Goal: Task Accomplishment & Management: Manage account settings

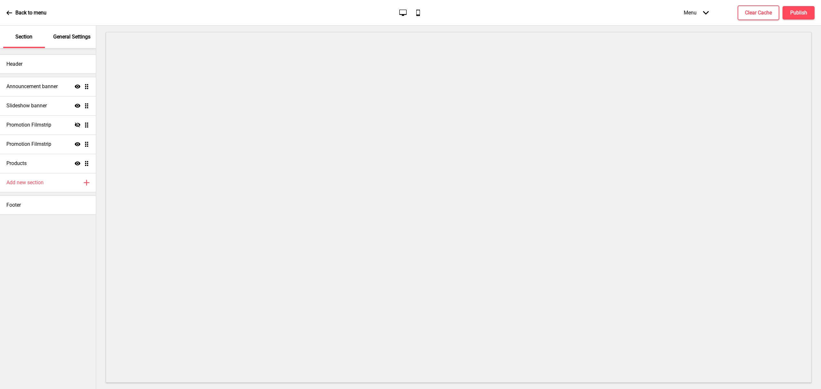
click at [75, 33] on div "General Settings" at bounding box center [72, 37] width 42 height 22
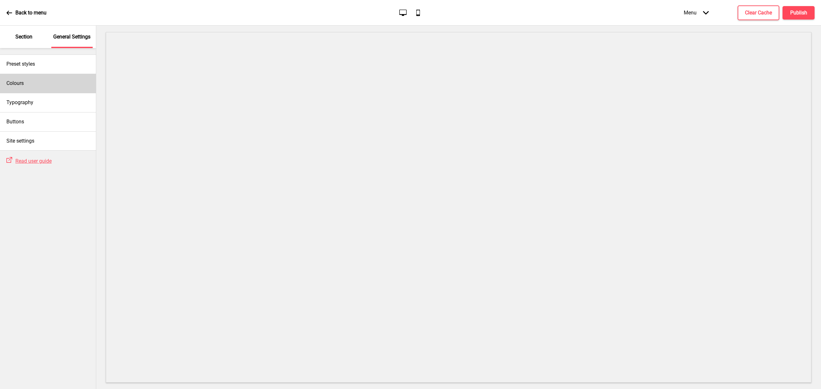
click at [56, 87] on div "Colours" at bounding box center [48, 83] width 96 height 19
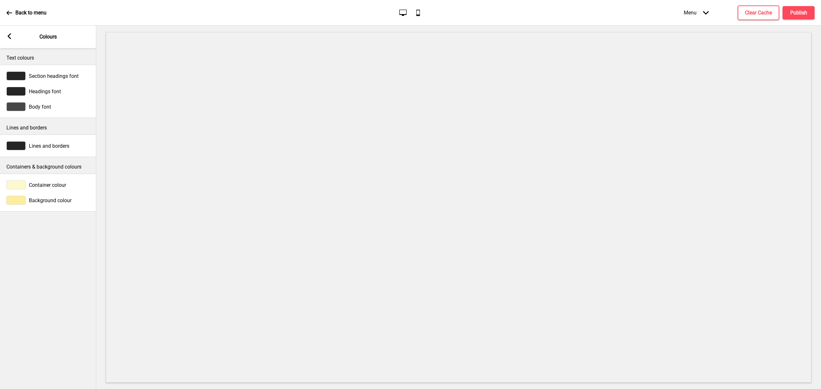
click at [55, 201] on span "Background colour" at bounding box center [50, 201] width 43 height 6
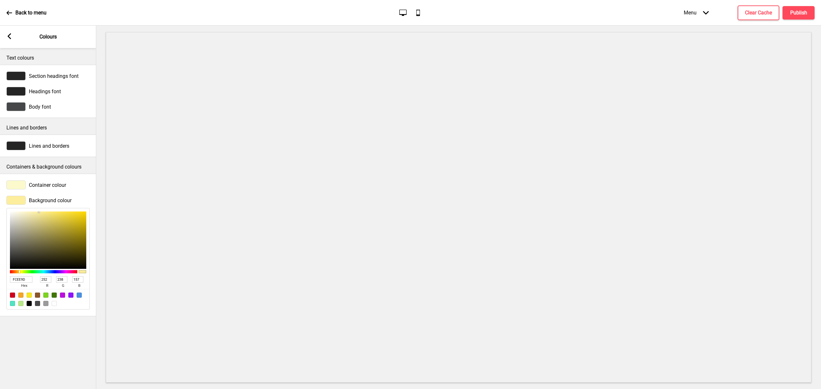
type input "59574F"
type input "89"
type input "87"
type input "79"
type input "78776F"
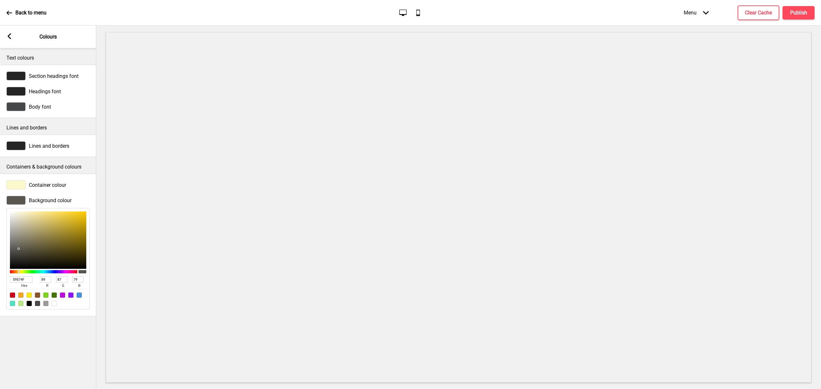
type input "120"
type input "119"
type input "111"
type input "EEEEEE"
type input "238"
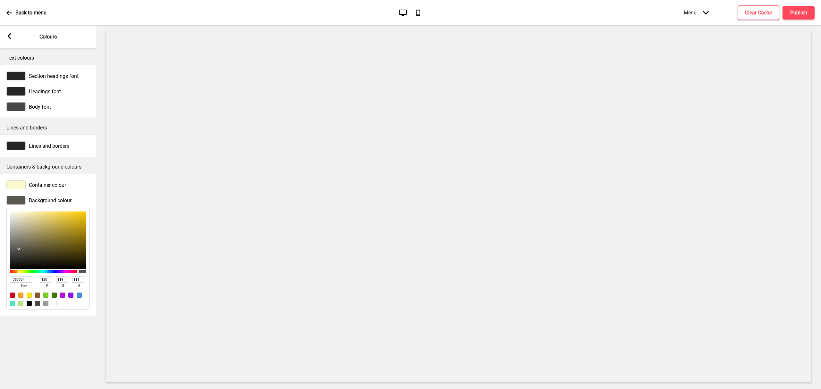
type input "238"
type input "FFFFFF"
type input "255"
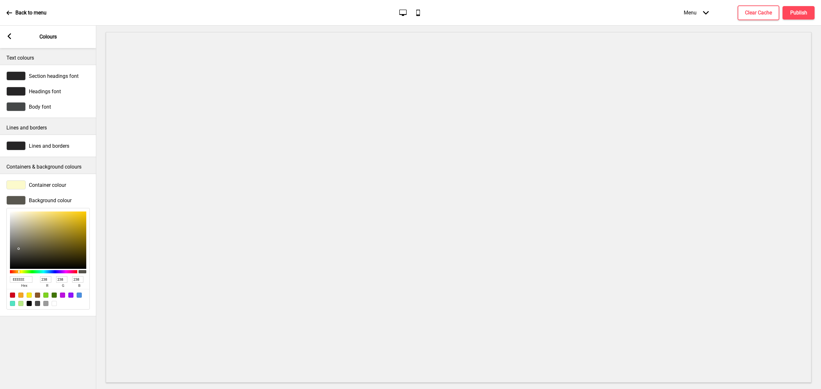
type input "255"
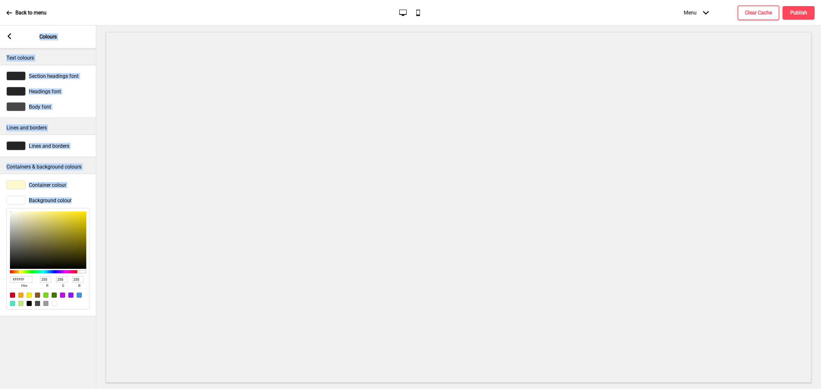
drag, startPoint x: 17, startPoint y: 244, endPoint x: -21, endPoint y: 189, distance: 66.3
click at [0, 189] on html "Back to menu Desktop Mobile Menu Arrow down Product Page Store Information Chec…" at bounding box center [410, 194] width 821 height 389
type input "A99F4B"
type input "169"
type input "159"
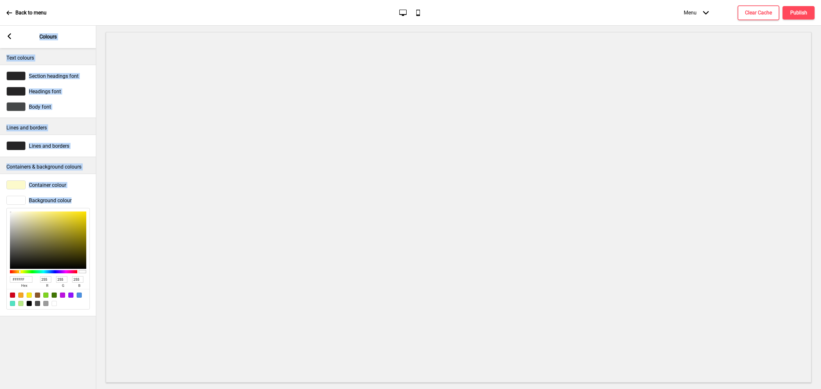
type input "75"
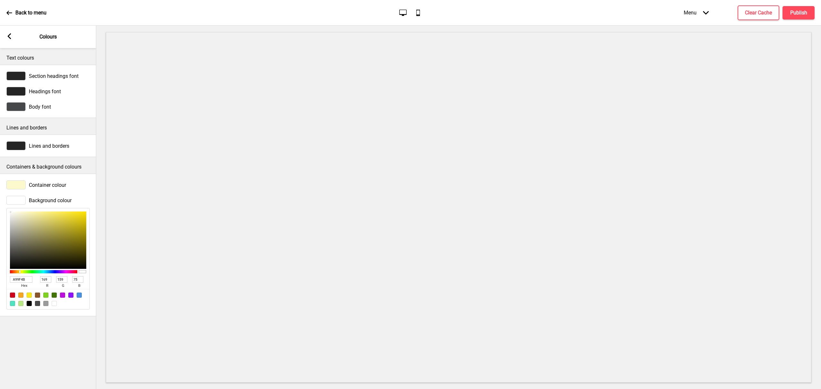
type input "A99F4C"
type input "76"
type input "ACA24F"
type input "172"
type input "162"
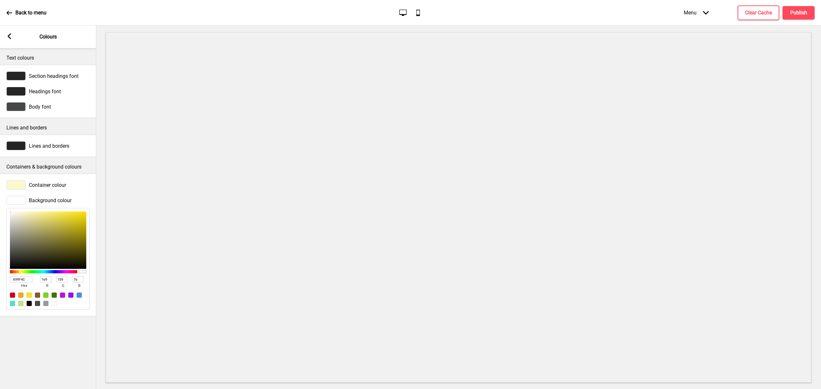
type input "79"
type input "C9C079"
type input "201"
type input "192"
type input "121"
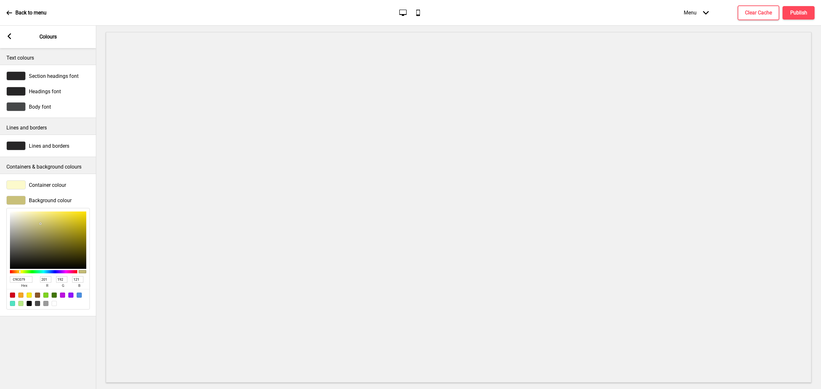
type input "E5E1BC"
type input "229"
type input "225"
type input "188"
type input "F4F1DC"
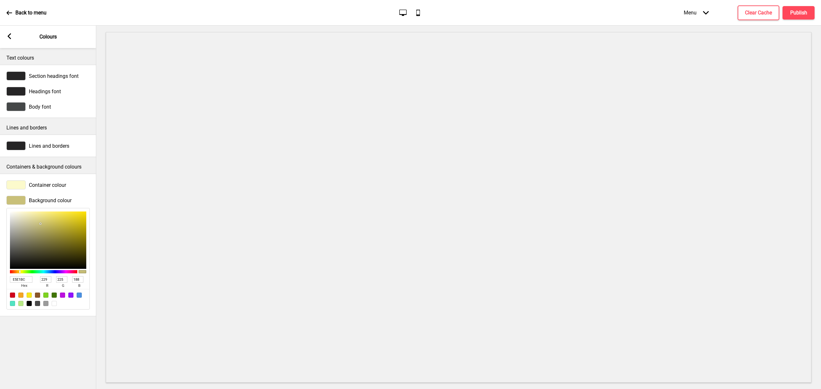
type input "244"
type input "241"
type input "220"
type input "FFFEF9"
type input "255"
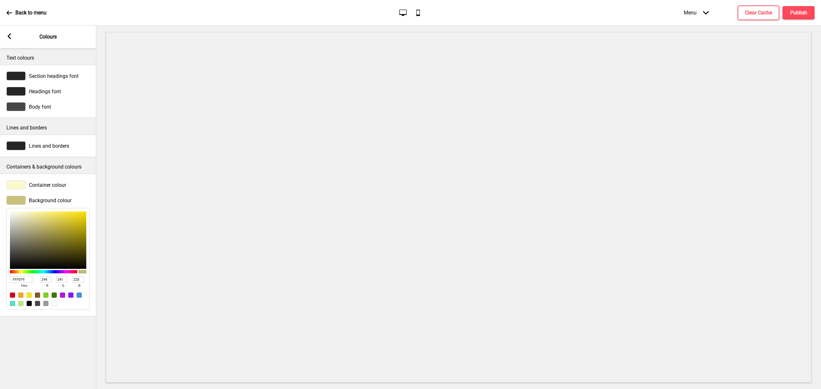
type input "254"
type input "249"
type input "FFFFFF"
type input "255"
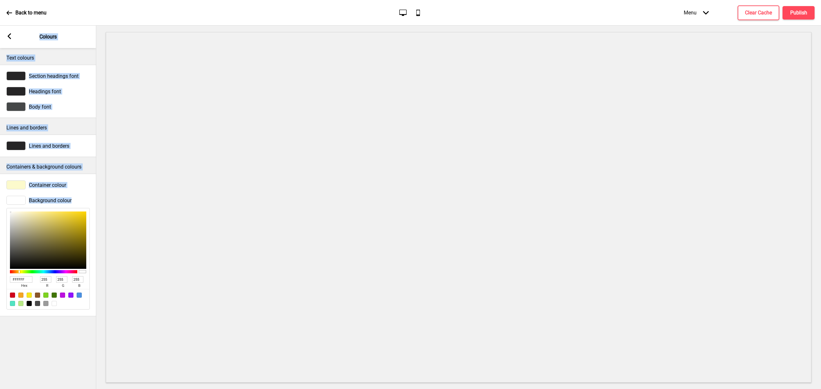
drag, startPoint x: 48, startPoint y: 229, endPoint x: -2, endPoint y: 206, distance: 55.1
click at [0, 206] on html "Back to menu Desktop Mobile Menu Arrow down Product Page Store Information Chec…" at bounding box center [410, 194] width 821 height 389
click at [9, 31] on div "Arrow left Colours" at bounding box center [48, 37] width 96 height 22
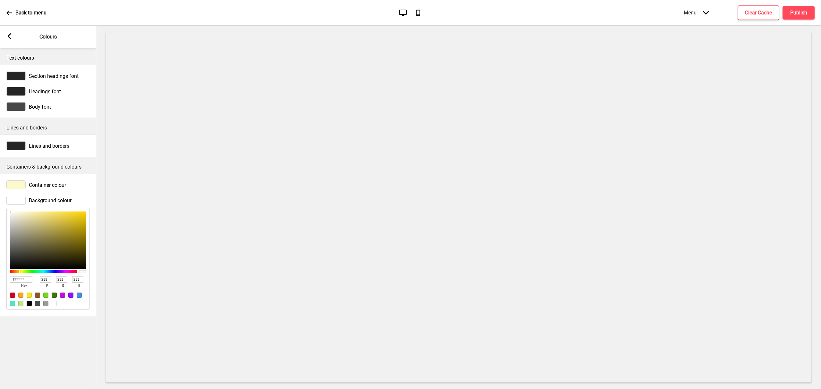
click at [13, 38] on div "Arrow left Colours" at bounding box center [48, 37] width 96 height 22
click at [11, 34] on rect at bounding box center [9, 36] width 6 height 6
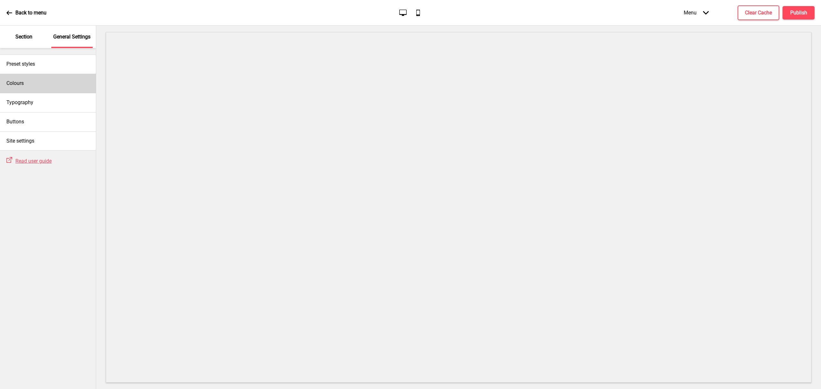
click at [51, 77] on div "Colours" at bounding box center [48, 83] width 96 height 19
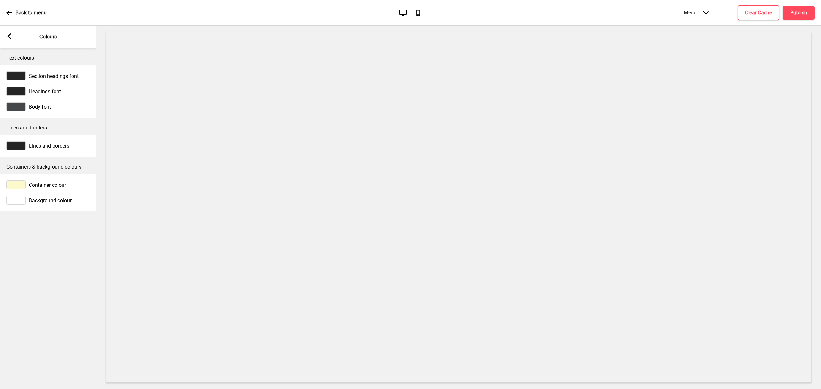
click at [55, 187] on span "Container colour" at bounding box center [47, 185] width 37 height 6
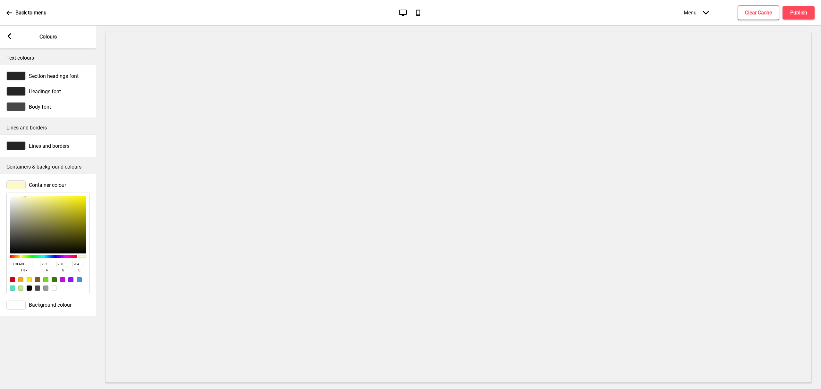
type input "AFAC6D"
type input "175"
type input "172"
type input "109"
type input "C9C68E"
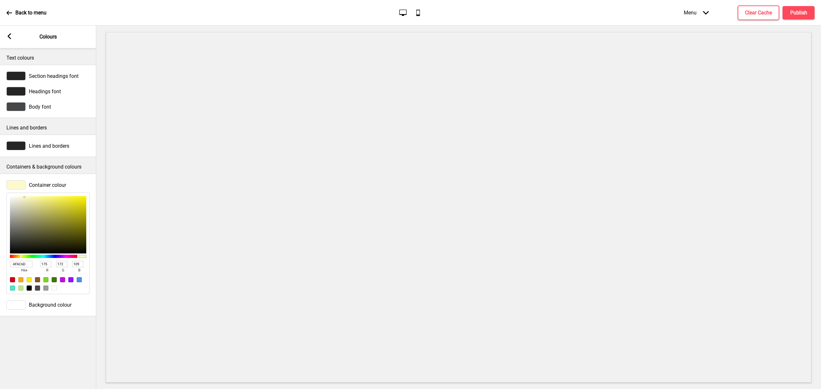
type input "201"
type input "198"
type input "142"
type input "FFFFFF"
type input "255"
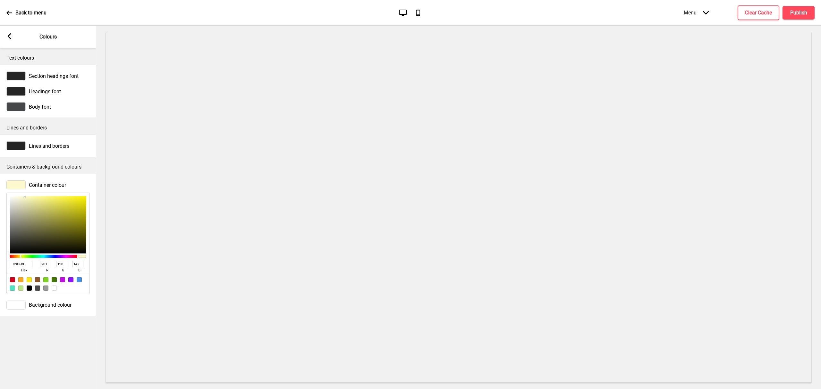
type input "255"
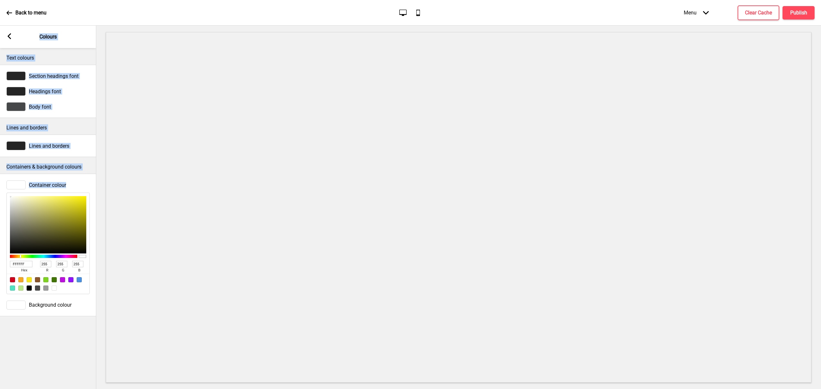
drag, startPoint x: 21, startPoint y: 199, endPoint x: 100, endPoint y: 196, distance: 79.6
click at [0, 162] on html "Back to menu Desktop Mobile Menu Arrow down Product Page Store Information Chec…" at bounding box center [410, 194] width 821 height 389
click at [9, 39] on rect at bounding box center [9, 36] width 6 height 6
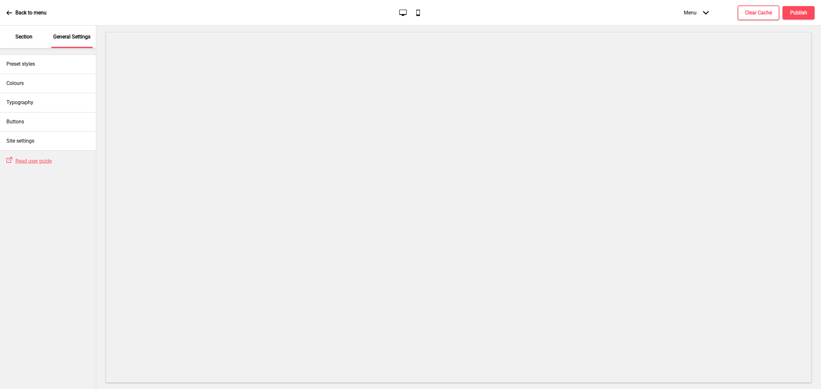
drag, startPoint x: 21, startPoint y: 35, endPoint x: 28, endPoint y: 45, distance: 12.5
click at [21, 35] on p "Section" at bounding box center [23, 36] width 17 height 7
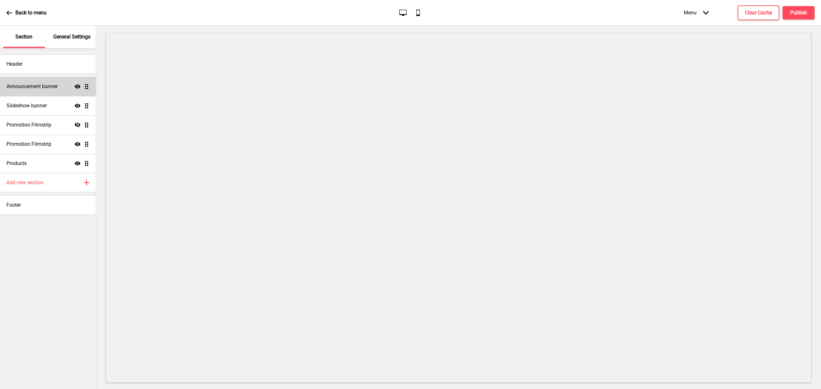
click at [44, 85] on h4 "Announcement banner" at bounding box center [31, 86] width 51 height 7
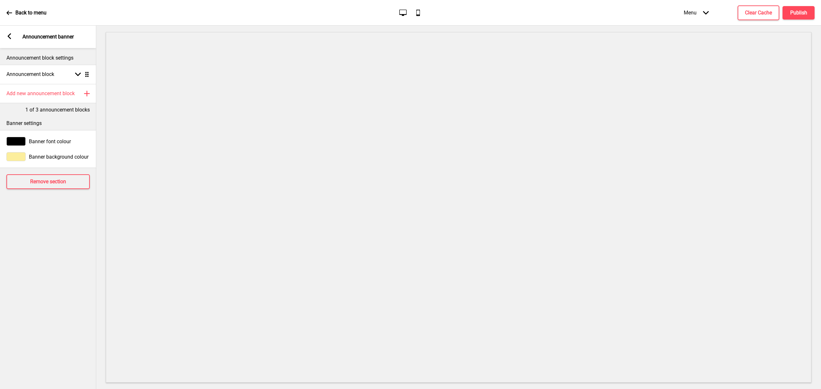
drag, startPoint x: 47, startPoint y: 153, endPoint x: 49, endPoint y: 159, distance: 6.5
click at [47, 154] on div "Banner background colour" at bounding box center [47, 156] width 83 height 9
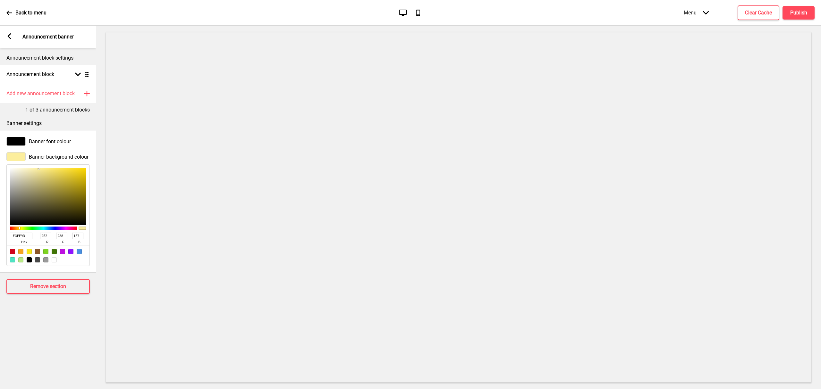
type input "A9A06C"
type input "169"
type input "160"
type input "108"
type input "A39B70"
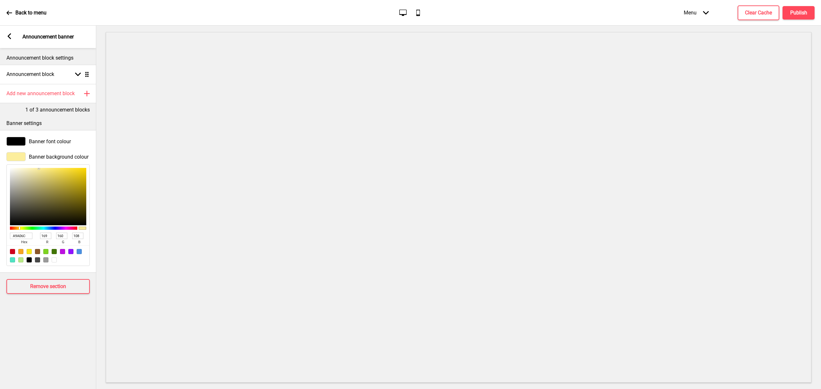
type input "163"
type input "155"
type input "112"
type input "BEB791"
type input "190"
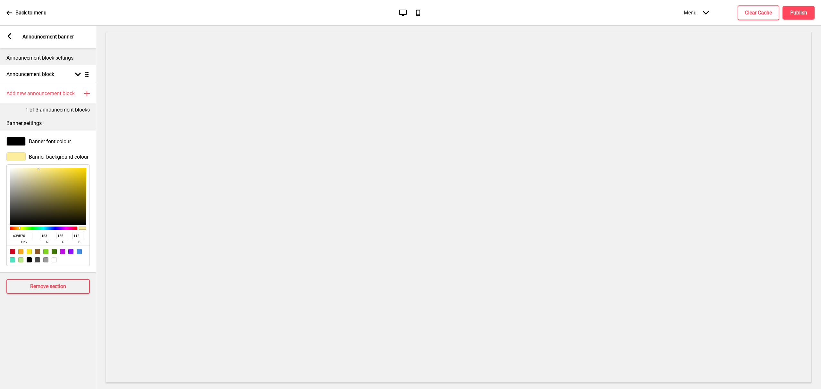
type input "183"
type input "145"
type input "EFEBD5"
type input "239"
type input "235"
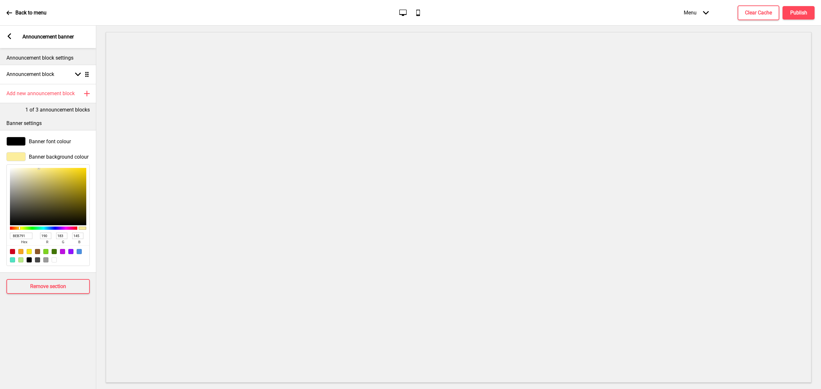
type input "213"
type input "FFFFFF"
type input "255"
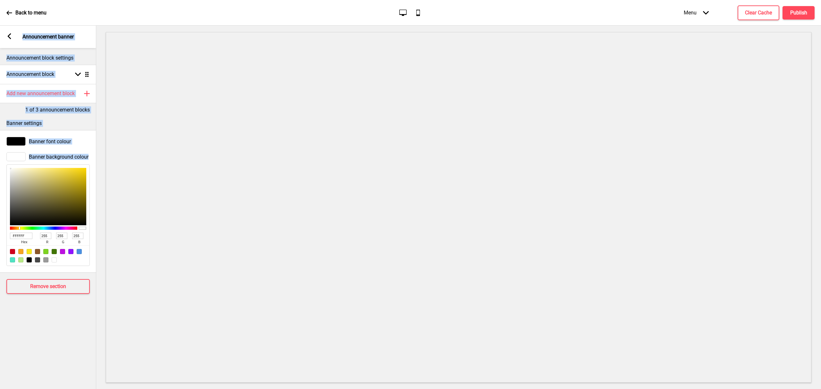
drag, startPoint x: 37, startPoint y: 188, endPoint x: -21, endPoint y: 142, distance: 74.3
click at [0, 142] on html "Back to menu Desktop Mobile Menu Arrow down Product Page Store Information Chec…" at bounding box center [410, 194] width 821 height 389
click at [81, 92] on div "Add new announcement block Plus" at bounding box center [48, 93] width 96 height 19
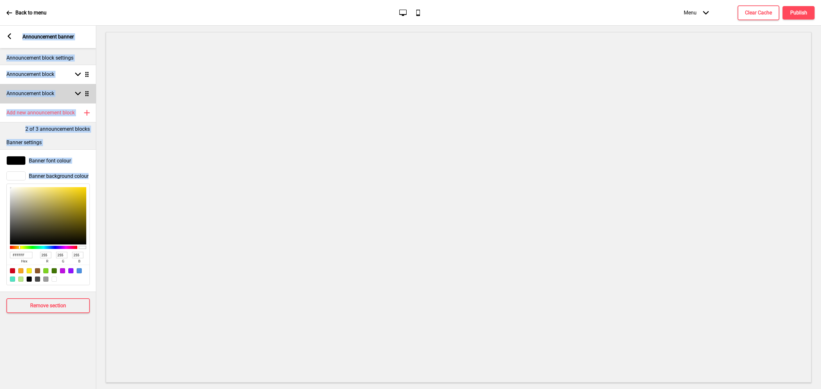
click at [76, 95] on rect at bounding box center [78, 94] width 6 height 6
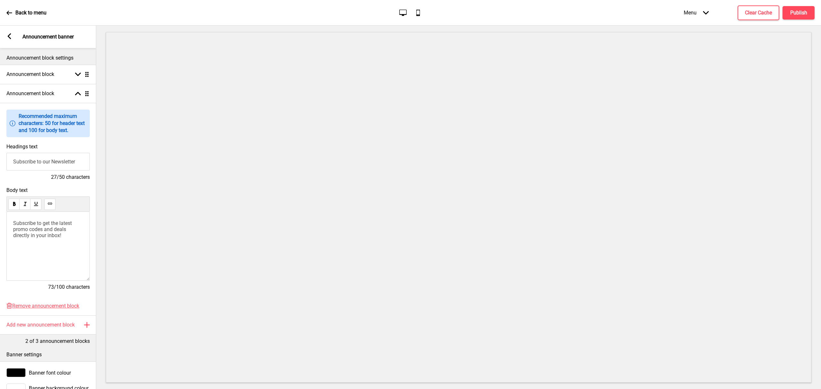
drag, startPoint x: 78, startPoint y: 166, endPoint x: -62, endPoint y: 155, distance: 140.3
click at [0, 155] on html "Back to menu Desktop Mobile Menu Arrow down Product Page Store Information Chec…" at bounding box center [410, 194] width 821 height 389
paste input "Pick up your favorites! 10% off when you self-pickup"
type input "Pick up your favorites!"
drag, startPoint x: 26, startPoint y: 222, endPoint x: -62, endPoint y: 183, distance: 96.4
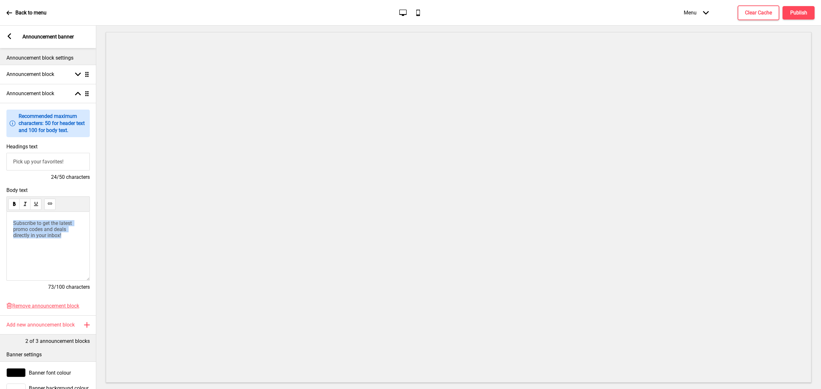
click at [0, 183] on html "Back to menu Desktop Mobile Menu Arrow down Product Page Store Information Chec…" at bounding box center [410, 194] width 821 height 389
paste div
click at [13, 232] on span "10% off when you self-pickup. Apply promotion upon checkout!" at bounding box center [47, 229] width 69 height 18
drag, startPoint x: 48, startPoint y: 244, endPoint x: 2, endPoint y: 217, distance: 53.8
click at [2, 217] on div "Body text 10% off when you self-pickup. No promo code required. Apply promotion…" at bounding box center [48, 242] width 96 height 116
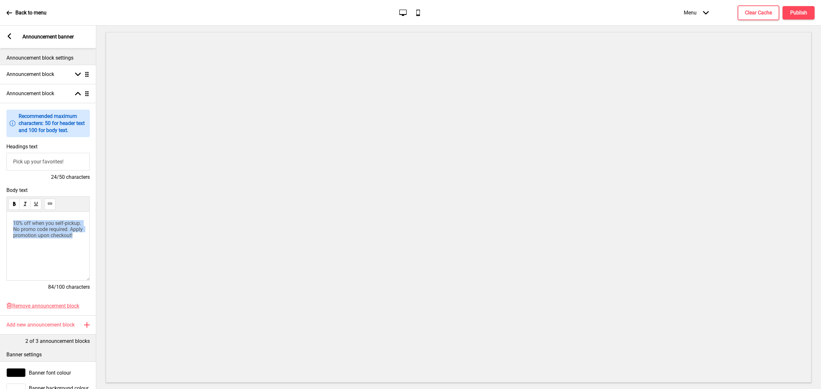
copy span "10% off when you self-pickup. No promo code required. Apply promotion upon chec…"
click at [798, 12] on h4 "Publish" at bounding box center [799, 12] width 17 height 7
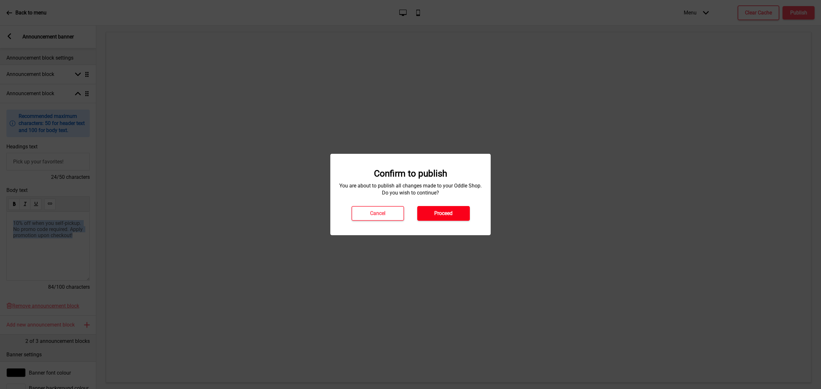
drag, startPoint x: 447, startPoint y: 213, endPoint x: 449, endPoint y: 205, distance: 8.0
click at [447, 212] on h4 "Proceed" at bounding box center [443, 213] width 18 height 7
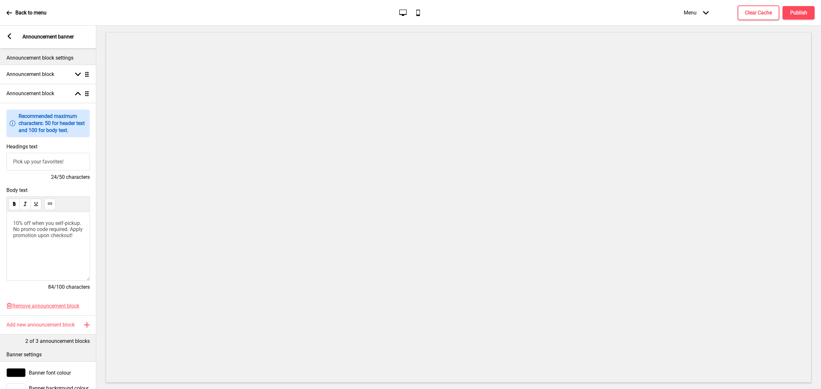
click at [8, 35] on rect at bounding box center [9, 36] width 6 height 6
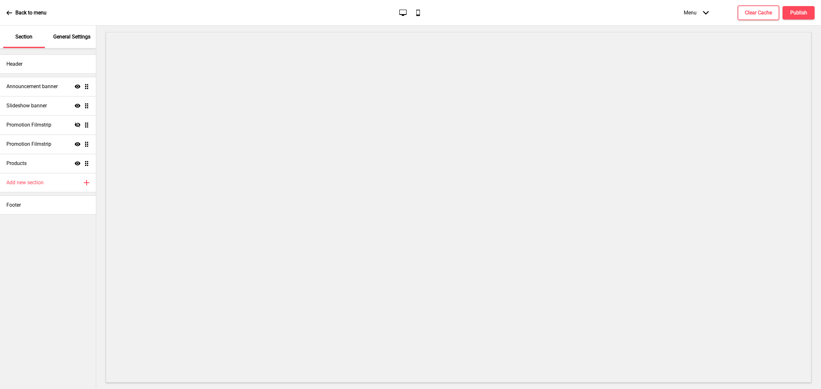
click at [12, 15] on icon at bounding box center [9, 13] width 6 height 6
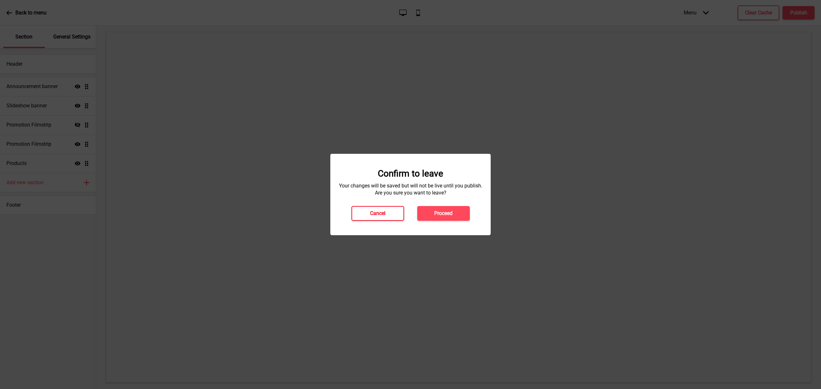
drag, startPoint x: 394, startPoint y: 217, endPoint x: 436, endPoint y: 185, distance: 52.8
click at [393, 216] on button "Cancel" at bounding box center [378, 213] width 53 height 15
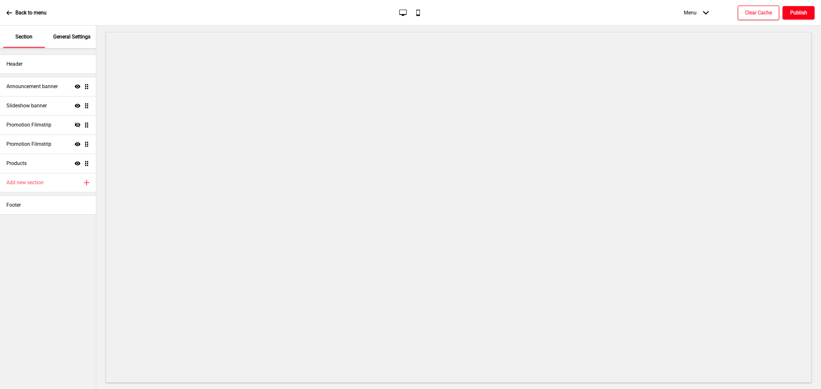
click at [792, 11] on h4 "Publish" at bounding box center [799, 12] width 17 height 7
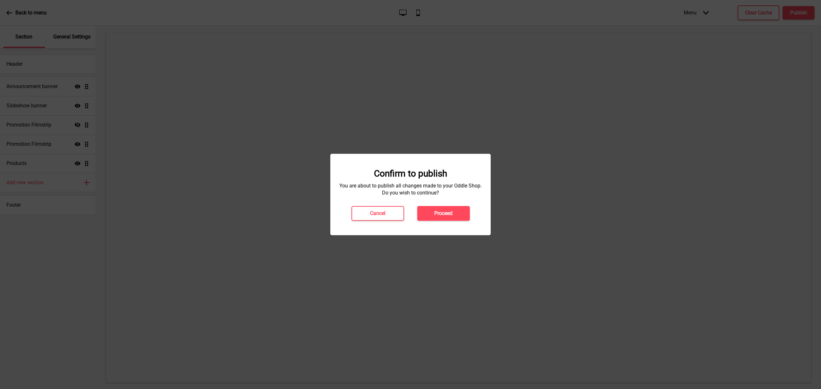
drag, startPoint x: 459, startPoint y: 210, endPoint x: 285, endPoint y: 150, distance: 184.0
click at [458, 210] on button "Proceed" at bounding box center [443, 213] width 53 height 15
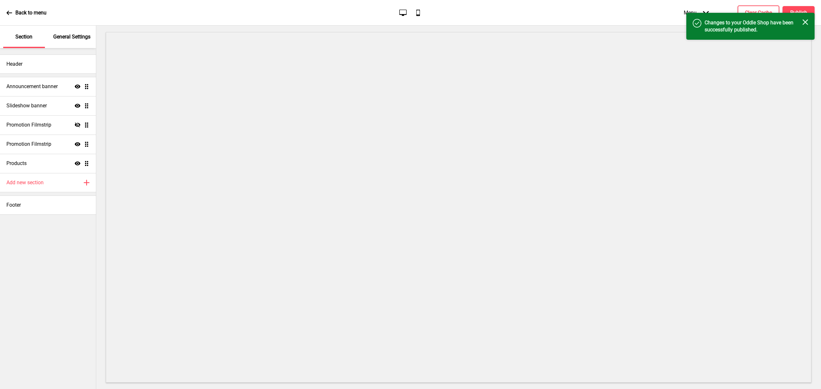
click at [30, 10] on p "Back to menu" at bounding box center [30, 12] width 31 height 7
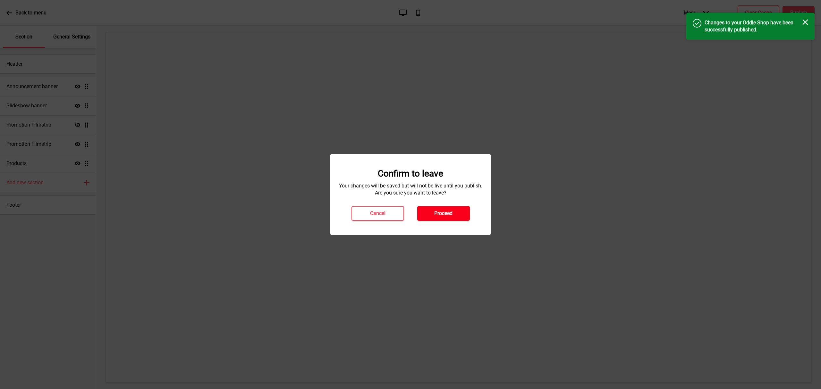
click at [436, 216] on h4 "Proceed" at bounding box center [443, 213] width 18 height 7
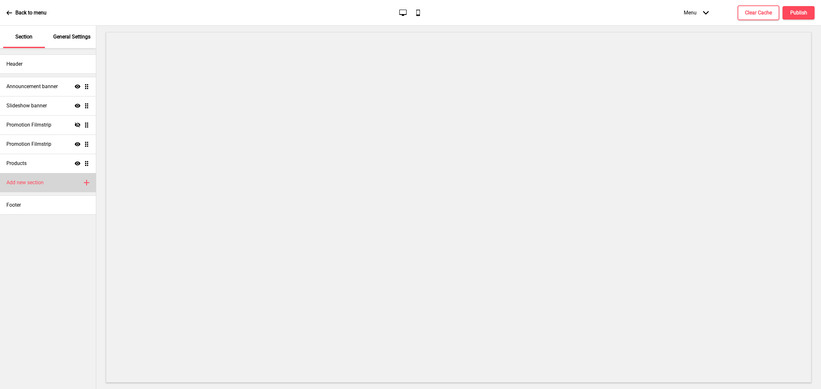
click at [43, 180] on h4 "Add new section" at bounding box center [24, 182] width 37 height 7
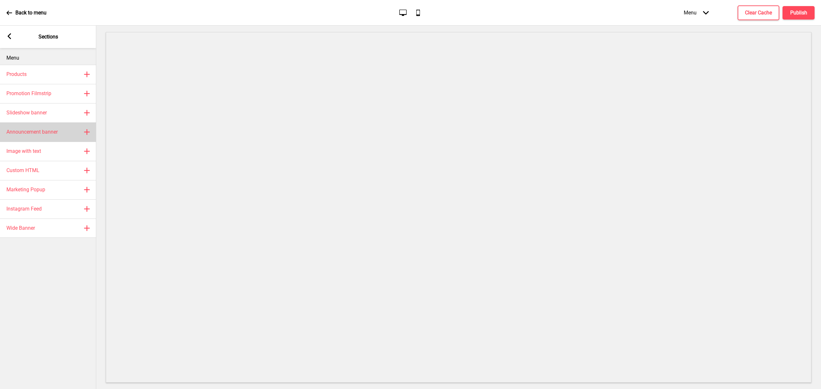
drag, startPoint x: 36, startPoint y: 130, endPoint x: 52, endPoint y: 155, distance: 29.4
click at [36, 131] on h4 "Announcement banner" at bounding box center [31, 132] width 51 height 7
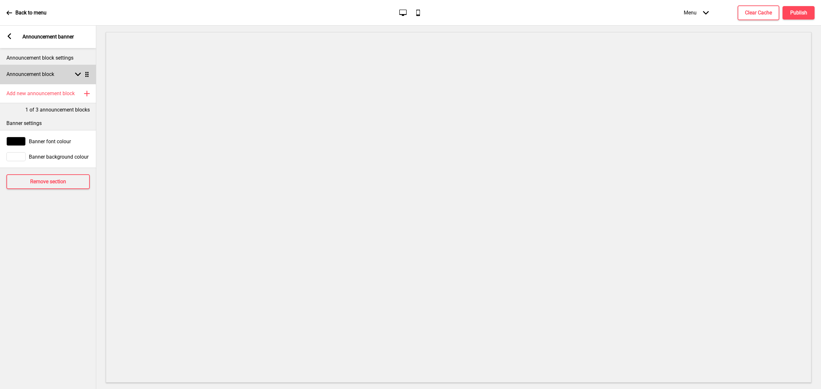
click at [74, 77] on div "Arrow down Drag" at bounding box center [81, 75] width 18 height 6
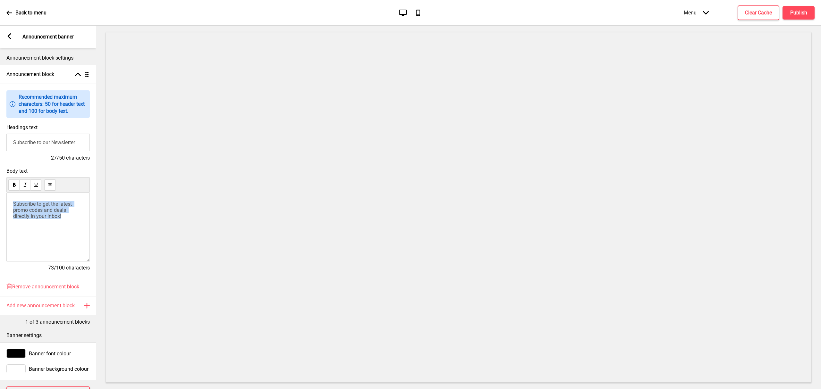
drag, startPoint x: 67, startPoint y: 221, endPoint x: -66, endPoint y: 160, distance: 146.3
click at [0, 160] on html "Back to menu Desktop Mobile Menu Arrow down Product Page Store Information Chec…" at bounding box center [410, 194] width 821 height 389
drag, startPoint x: 80, startPoint y: 220, endPoint x: -27, endPoint y: 176, distance: 115.4
click at [0, 176] on html "Back to menu Desktop Mobile Menu Arrow down Product Page Store Information Chec…" at bounding box center [410, 194] width 821 height 389
drag, startPoint x: 39, startPoint y: 222, endPoint x: 81, endPoint y: 163, distance: 72.4
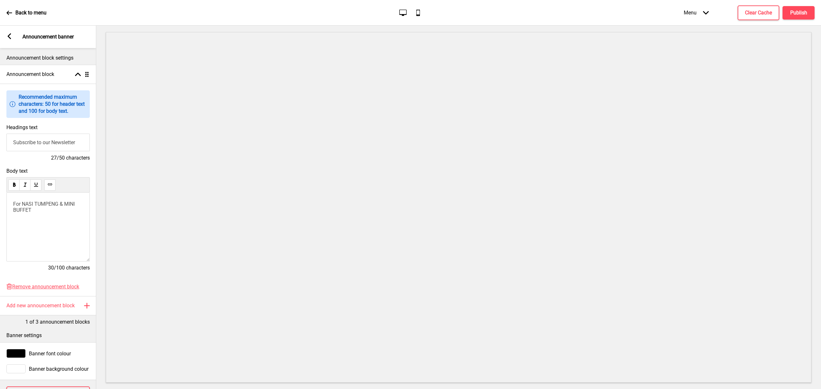
click at [39, 213] on p "﻿ ﻿ For NASI TUMPENG & MINI BUFFET" at bounding box center [48, 207] width 70 height 12
drag, startPoint x: 80, startPoint y: 140, endPoint x: -121, endPoint y: 121, distance: 201.5
click at [0, 121] on html "Back to menu Desktop Mobile Menu Arrow down Product Page Store Information Chec…" at bounding box center [410, 194] width 821 height 389
type input "For Ala Carte Menu"
drag, startPoint x: 52, startPoint y: 225, endPoint x: -47, endPoint y: 194, distance: 103.8
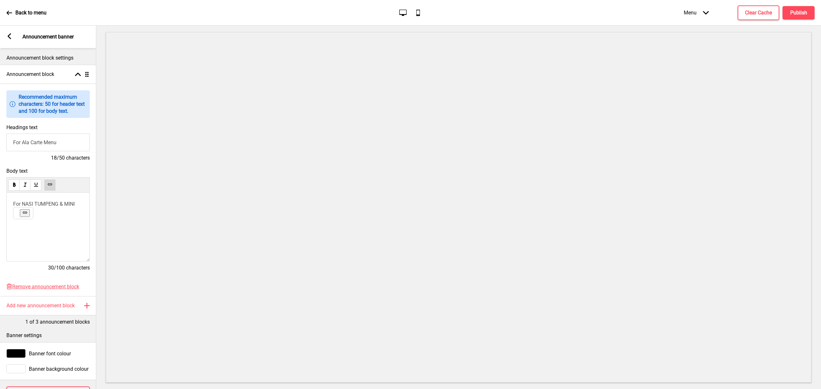
click at [0, 194] on html "Back to menu Desktop Mobile Menu Arrow down Product Page Store Information Chec…" at bounding box center [410, 194] width 821 height 389
drag, startPoint x: 37, startPoint y: 222, endPoint x: -38, endPoint y: 171, distance: 90.6
click at [0, 171] on html "Back to menu Desktop Mobile Menu Arrow down Product Page Store Information Chec…" at bounding box center [410, 194] width 821 height 389
click at [13, 207] on span "Please order from our" at bounding box center [37, 204] width 49 height 6
drag, startPoint x: 67, startPoint y: 212, endPoint x: 64, endPoint y: 206, distance: 7.2
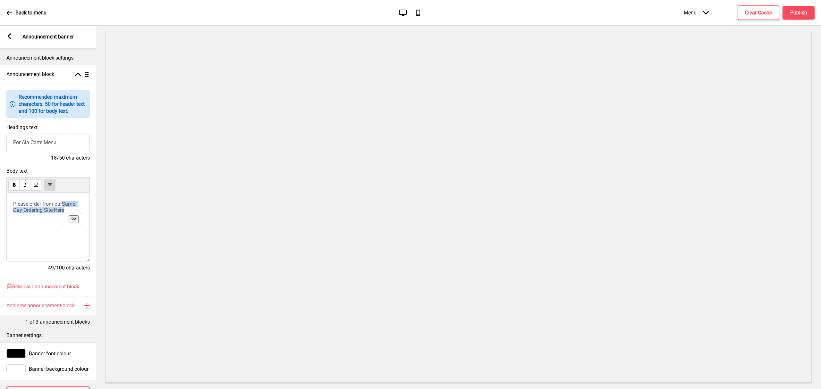
click at [64, 206] on p "Please order from our Same Day Ordering Site Here" at bounding box center [48, 228] width 70 height 55
click at [49, 185] on icon at bounding box center [49, 184] width 1 height 0
click at [49, 184] on use at bounding box center [49, 184] width 5 height 5
click at [45, 185] on button at bounding box center [49, 185] width 11 height 11
click at [11, 37] on rect at bounding box center [9, 36] width 6 height 6
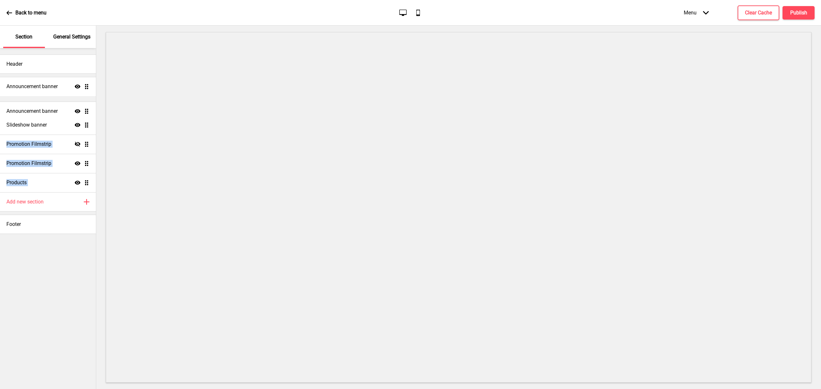
drag, startPoint x: 88, startPoint y: 184, endPoint x: 101, endPoint y: 117, distance: 68.1
click at [79, 109] on ul "Announcement banner Show Drag Slideshow banner Show Drag Promotion Filmstrip Hi…" at bounding box center [48, 134] width 96 height 115
click at [790, 7] on button "Publish" at bounding box center [799, 12] width 32 height 13
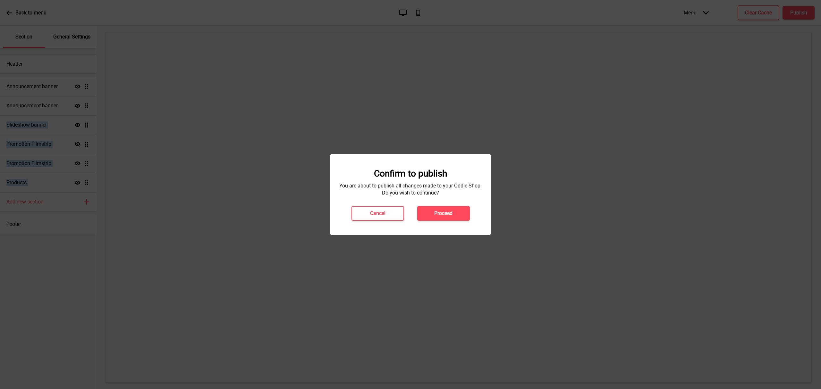
click at [437, 216] on h4 "Proceed" at bounding box center [443, 213] width 18 height 7
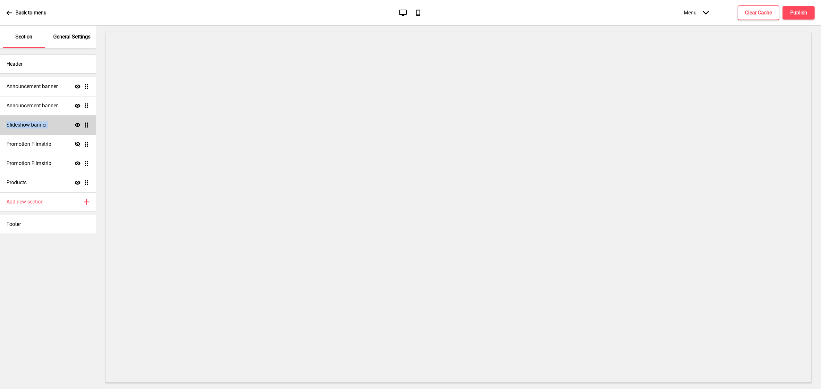
drag, startPoint x: 61, startPoint y: 105, endPoint x: 62, endPoint y: 117, distance: 12.2
click at [62, 117] on ul "Announcement banner Show Drag Announcement banner Show Drag Slideshow banner Sh…" at bounding box center [48, 134] width 96 height 115
click at [85, 129] on ul "Announcement banner Show Drag Announcement banner Show Drag Slideshow banner Sh…" at bounding box center [48, 134] width 96 height 115
click at [60, 128] on div "Announcement banner Show Drag" at bounding box center [48, 124] width 96 height 19
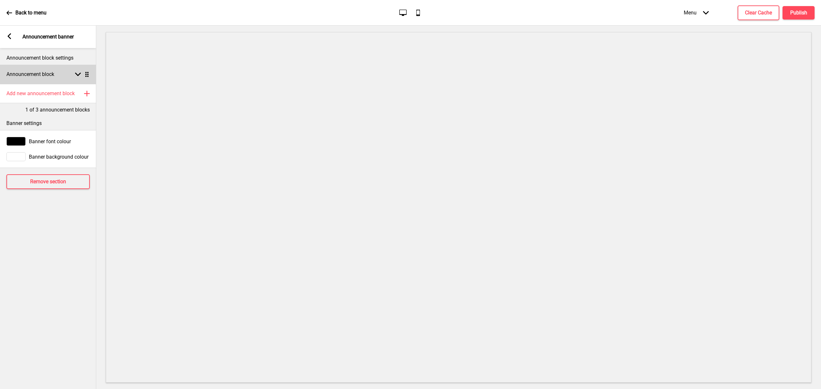
click at [76, 75] on rect at bounding box center [78, 75] width 6 height 6
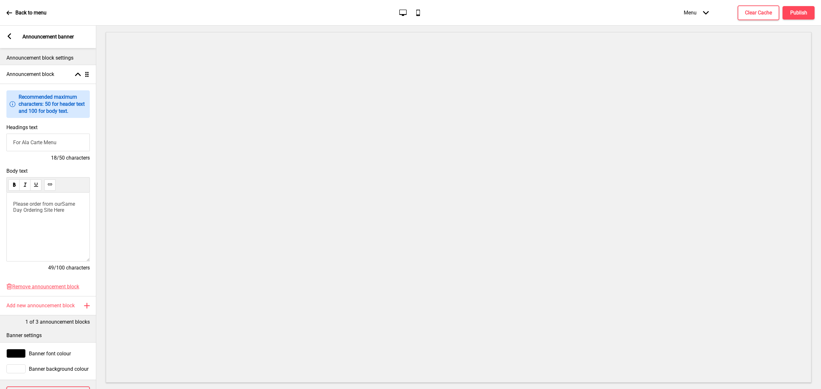
click at [49, 243] on p "Please order from our Same Day Ordering Site Here" at bounding box center [48, 228] width 70 height 55
click at [4, 37] on div "Arrow left Announcement banner" at bounding box center [48, 37] width 96 height 22
click at [9, 35] on icon at bounding box center [10, 36] width 4 height 6
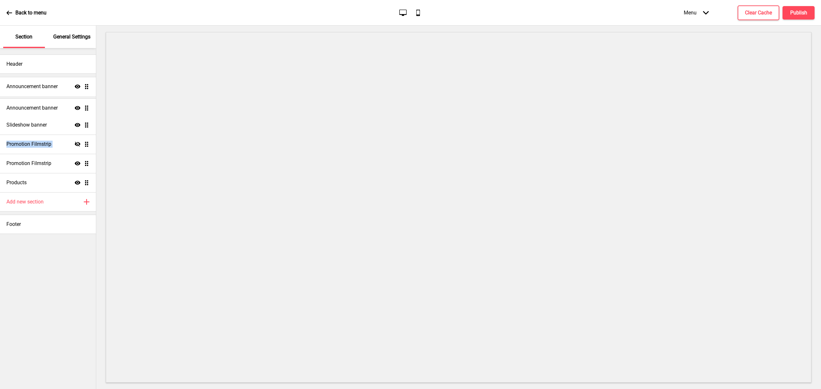
drag, startPoint x: 86, startPoint y: 125, endPoint x: 85, endPoint y: 108, distance: 17.0
click at [85, 108] on ul "Announcement banner Show Drag Slideshow banner Show Drag Announcement banner Sh…" at bounding box center [48, 134] width 96 height 115
click at [796, 10] on button "Publish" at bounding box center [799, 12] width 32 height 13
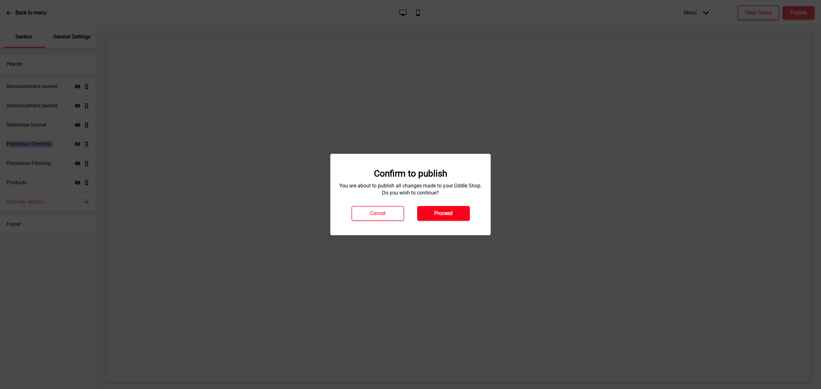
click at [443, 215] on h4 "Proceed" at bounding box center [443, 213] width 18 height 7
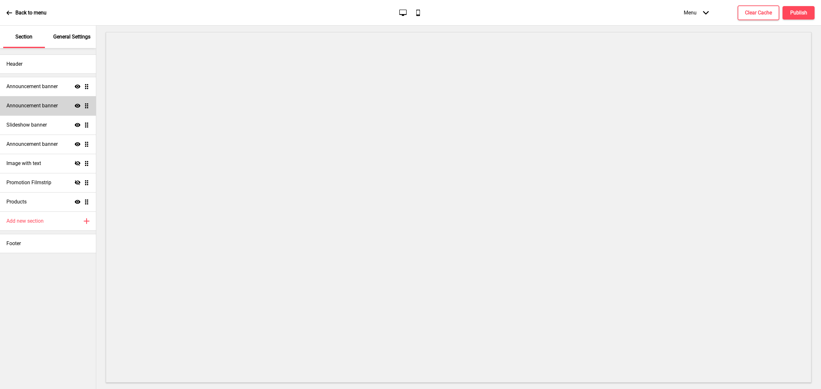
click at [55, 99] on div "Announcement banner Show Drag" at bounding box center [48, 105] width 96 height 19
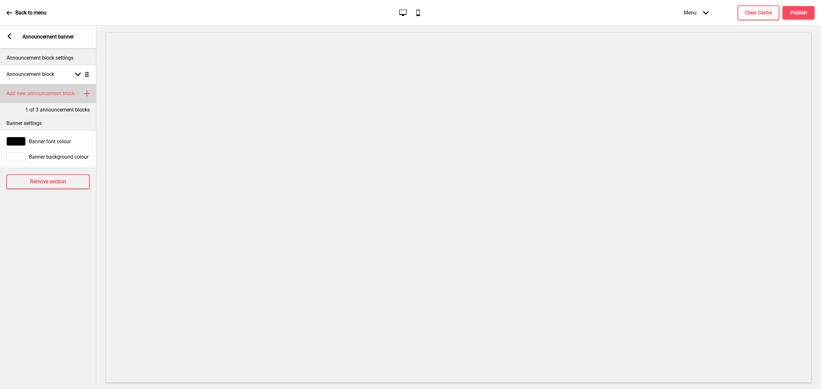
click at [34, 86] on div "Add new announcement block Plus" at bounding box center [48, 93] width 96 height 19
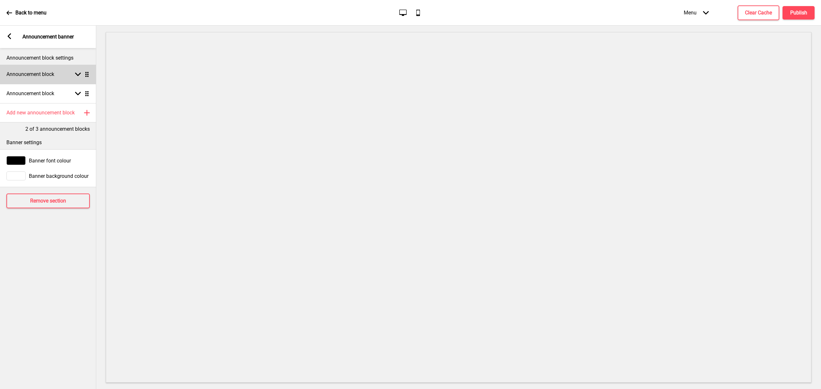
click at [38, 76] on h4 "Announcement block" at bounding box center [30, 74] width 48 height 7
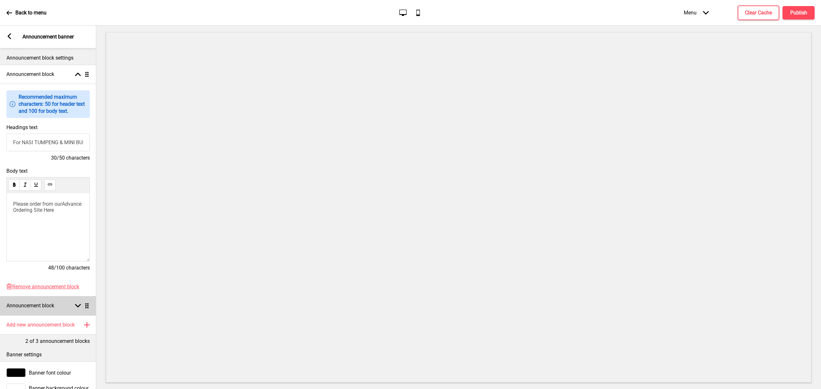
click at [77, 307] on icon at bounding box center [78, 306] width 6 height 4
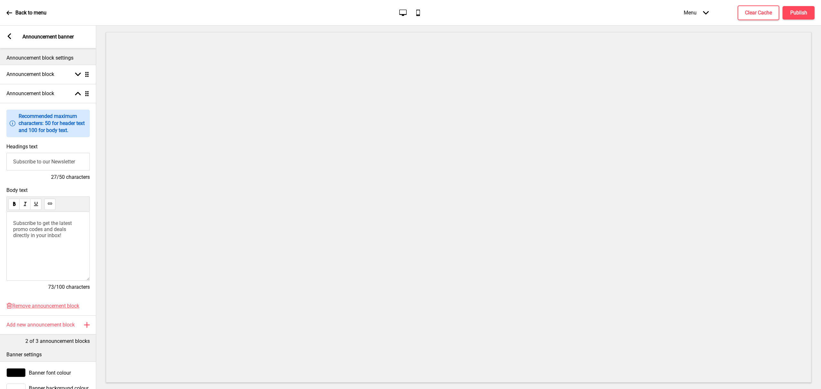
click at [59, 303] on div "Information Recommended maximum characters: 50 for header text and 100 for body…" at bounding box center [48, 203] width 96 height 200
click at [59, 309] on span "Remove announcement block" at bounding box center [45, 306] width 67 height 6
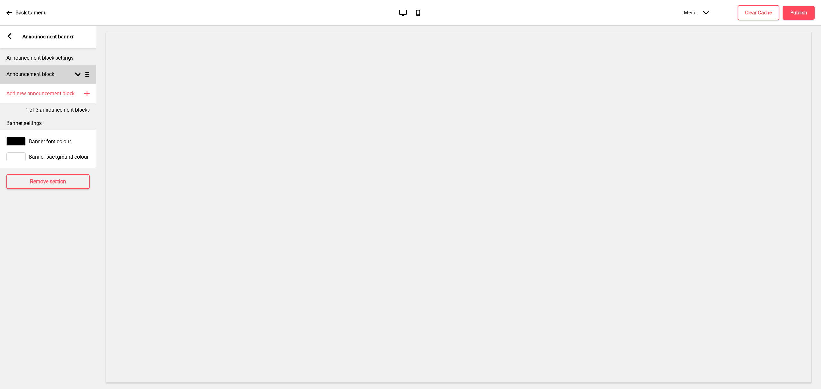
click at [78, 74] on icon at bounding box center [78, 75] width 6 height 4
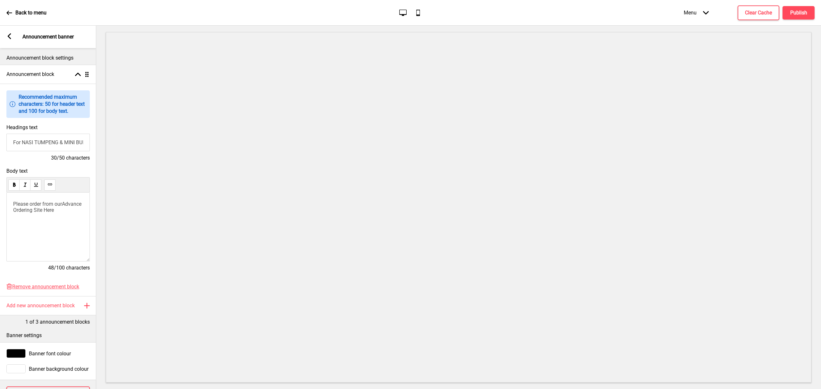
click at [52, 239] on div "Please order from our Advance Ordering Site Here" at bounding box center [47, 227] width 83 height 69
click at [53, 231] on div "Please order from our Advance Ordering Site Here" at bounding box center [47, 227] width 83 height 69
click at [71, 218] on div "Please order from our Advance Ordering Site Here" at bounding box center [47, 227] width 83 height 69
click at [81, 211] on p "Please order from our Advance Ordering Site Here" at bounding box center [48, 207] width 70 height 12
click at [71, 248] on div "Please order from our Advance Ordering Site Here ﻿ ﻿ ﻿" at bounding box center [47, 227] width 83 height 69
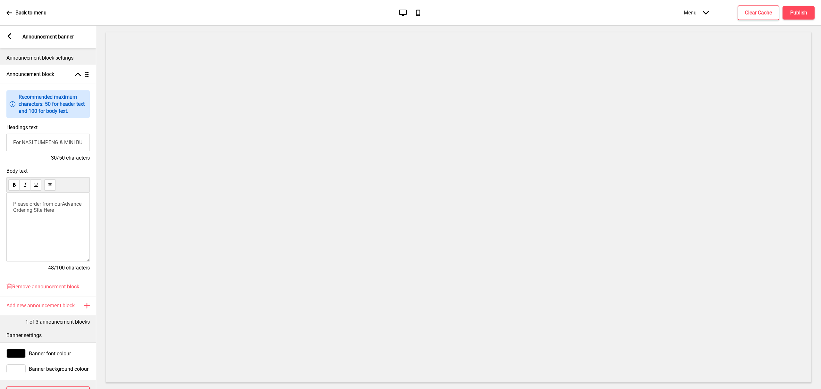
click at [49, 244] on div "Please order from our Advance Ordering Site Here ﻿ ﻿ ﻿" at bounding box center [47, 227] width 83 height 69
click at [41, 243] on div "Please order from our Advance Ordering Site Here ﻿ ﻿ ﻿" at bounding box center [47, 227] width 83 height 69
click at [41, 242] on div "Please order from our Advance Ordering Site Here ﻿ ﻿ ﻿" at bounding box center [47, 227] width 83 height 69
click at [8, 35] on g at bounding box center [9, 36] width 6 height 6
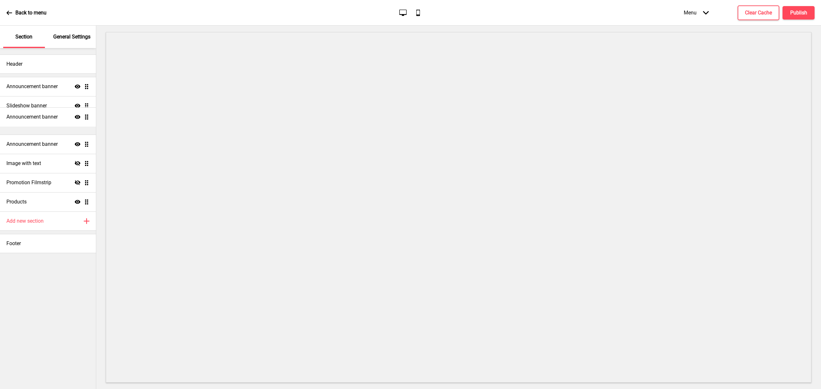
drag, startPoint x: 88, startPoint y: 106, endPoint x: 86, endPoint y: 122, distance: 16.4
click at [87, 122] on ul "Announcement banner Show Drag Announcement banner Show Drag Slideshow banner Sh…" at bounding box center [48, 144] width 96 height 135
drag, startPoint x: 86, startPoint y: 125, endPoint x: 87, endPoint y: 107, distance: 18.6
click at [87, 107] on ul "Announcement banner Show Drag Slideshow banner Show Drag Announcement banner Sh…" at bounding box center [48, 144] width 96 height 135
click at [796, 15] on h4 "Publish" at bounding box center [799, 12] width 17 height 7
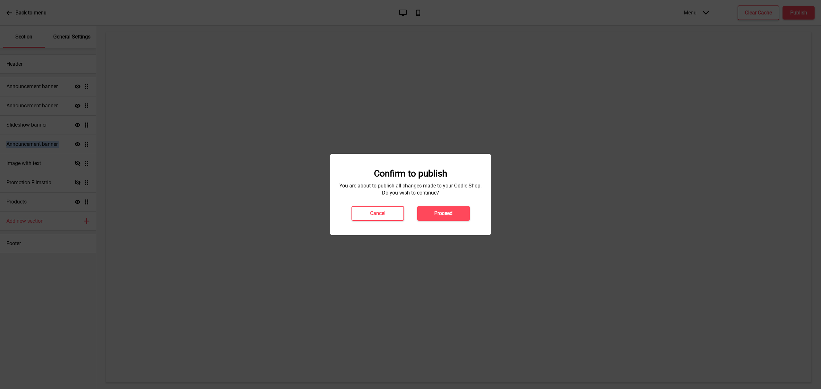
click at [456, 218] on button "Proceed" at bounding box center [443, 213] width 53 height 15
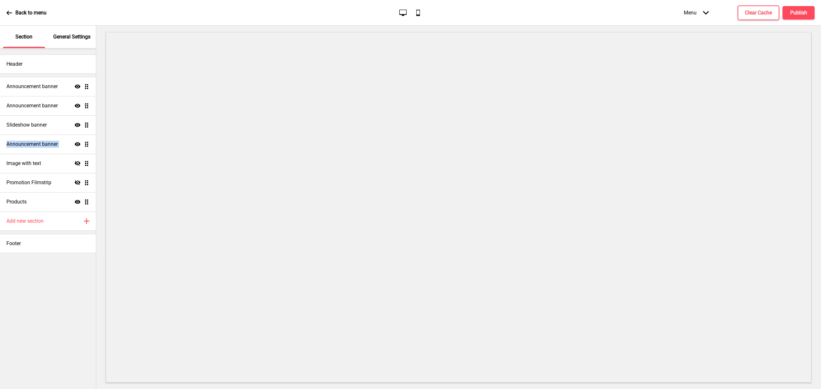
click at [35, 8] on div "Back to menu" at bounding box center [26, 12] width 40 height 17
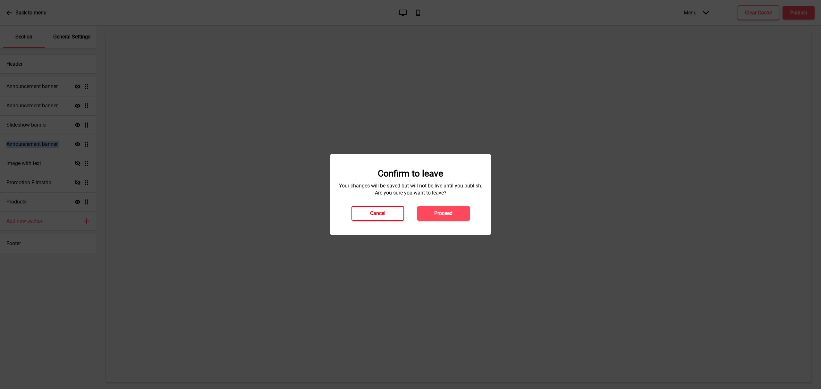
drag, startPoint x: 376, startPoint y: 214, endPoint x: 415, endPoint y: 192, distance: 44.8
click at [375, 214] on h4 "Cancel" at bounding box center [377, 213] width 15 height 7
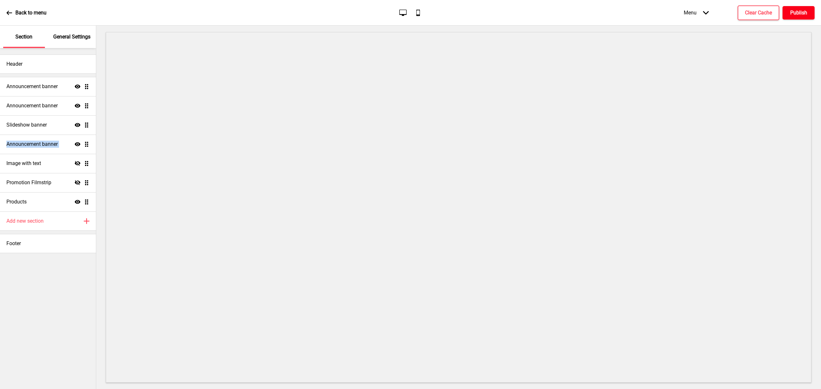
click at [792, 15] on h4 "Publish" at bounding box center [799, 12] width 17 height 7
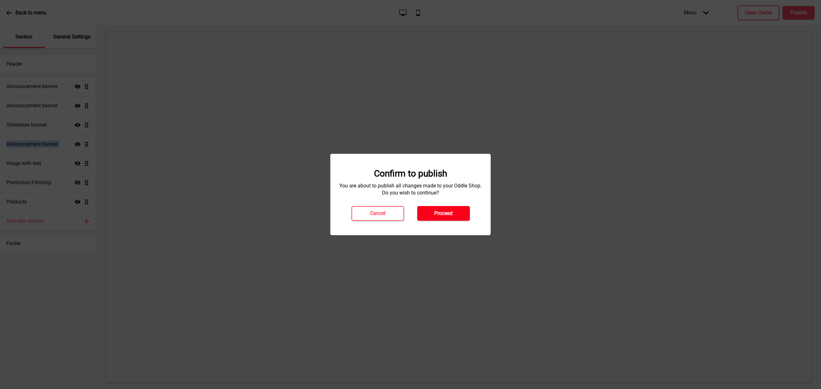
click at [442, 209] on button "Proceed" at bounding box center [443, 213] width 53 height 15
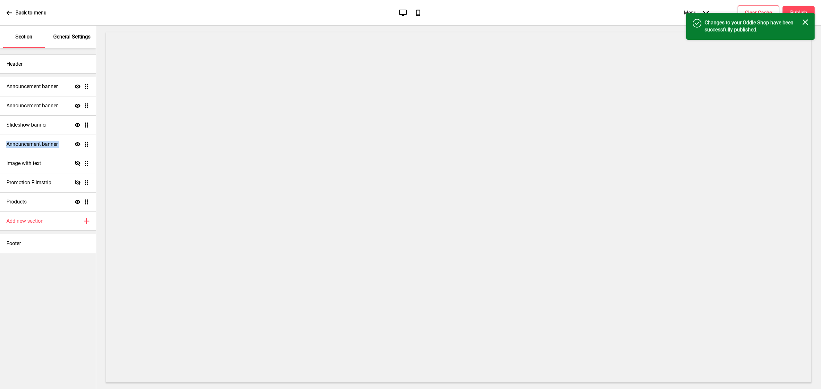
click at [33, 8] on div "Back to menu" at bounding box center [26, 12] width 40 height 17
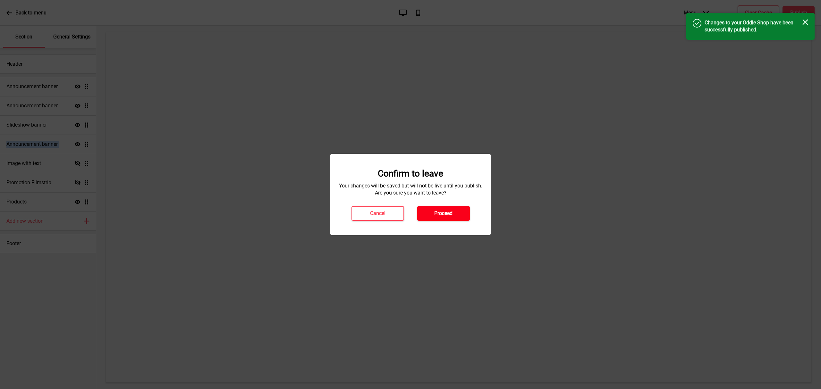
drag, startPoint x: 443, startPoint y: 211, endPoint x: 365, endPoint y: 204, distance: 78.2
click at [443, 212] on h4 "Proceed" at bounding box center [443, 213] width 18 height 7
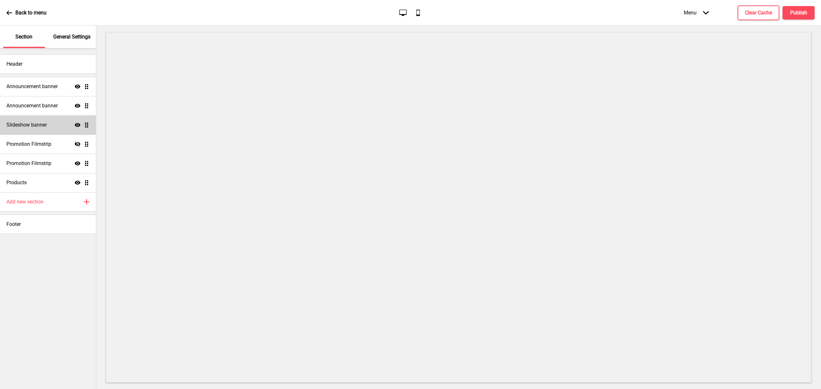
click at [45, 126] on h4 "Slideshow banner" at bounding box center [26, 125] width 40 height 7
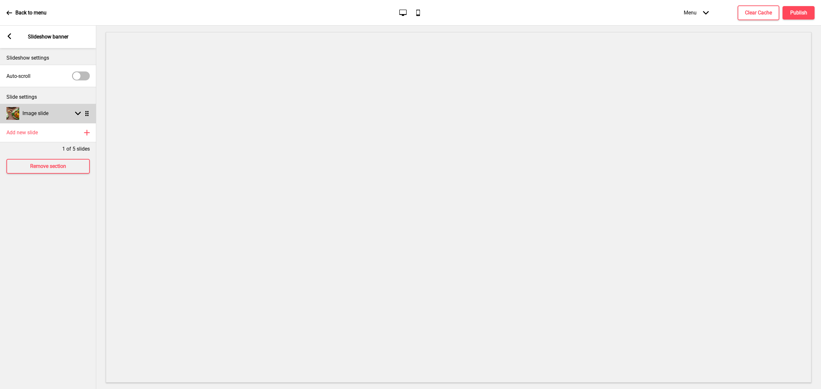
click at [76, 116] on rect at bounding box center [78, 114] width 6 height 6
select select "right"
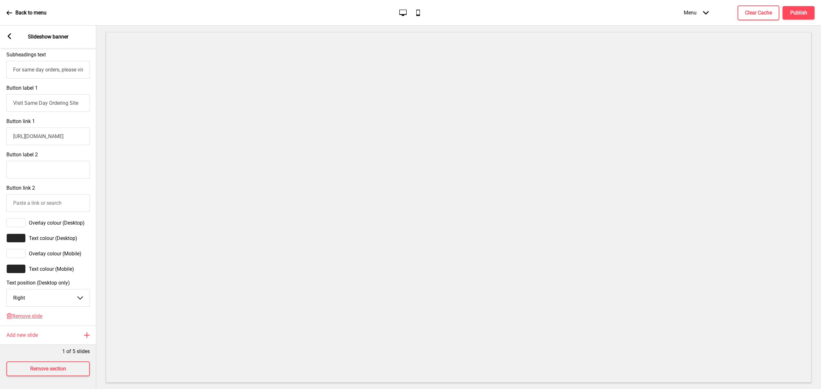
scroll to position [43, 0]
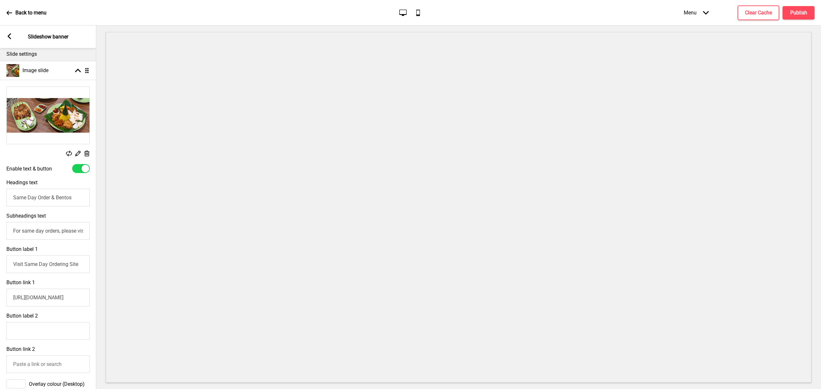
click at [79, 167] on div at bounding box center [81, 168] width 18 height 9
checkbox input "false"
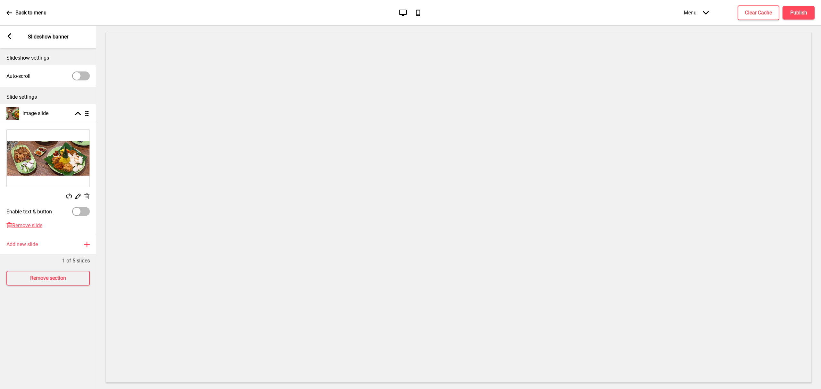
scroll to position [0, 0]
click at [85, 198] on icon at bounding box center [86, 197] width 5 height 6
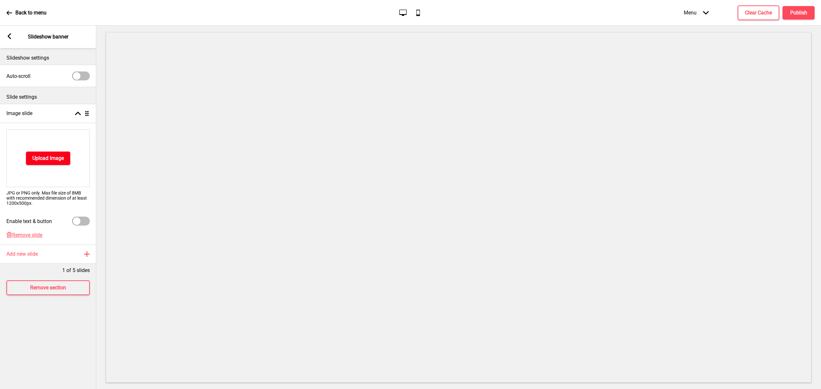
click at [56, 156] on h4 "Upload Image" at bounding box center [47, 158] width 31 height 7
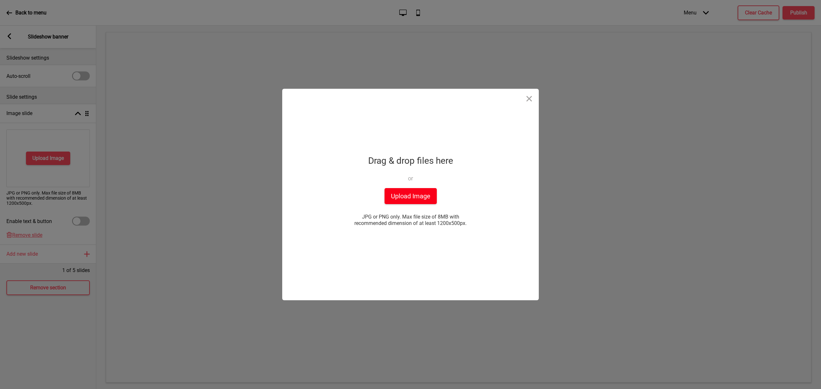
click at [417, 191] on button "Upload Image" at bounding box center [411, 196] width 52 height 16
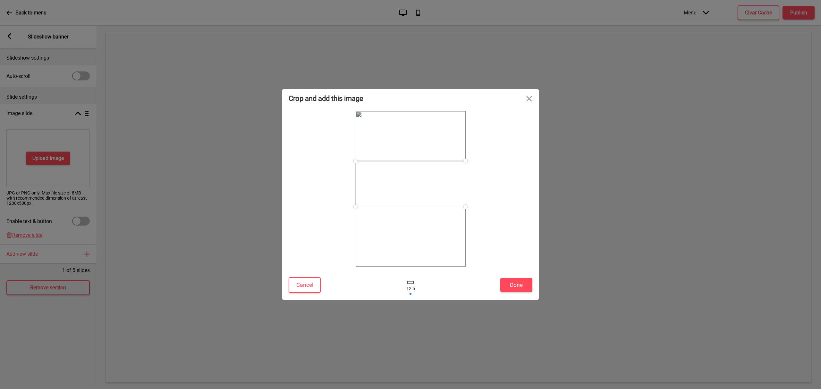
drag, startPoint x: 406, startPoint y: 184, endPoint x: 406, endPoint y: 179, distance: 5.2
click at [406, 179] on div at bounding box center [411, 184] width 110 height 46
drag, startPoint x: 396, startPoint y: 191, endPoint x: 384, endPoint y: 190, distance: 11.6
click at [384, 190] on div at bounding box center [411, 183] width 110 height 46
click at [511, 282] on button "Done" at bounding box center [516, 285] width 32 height 14
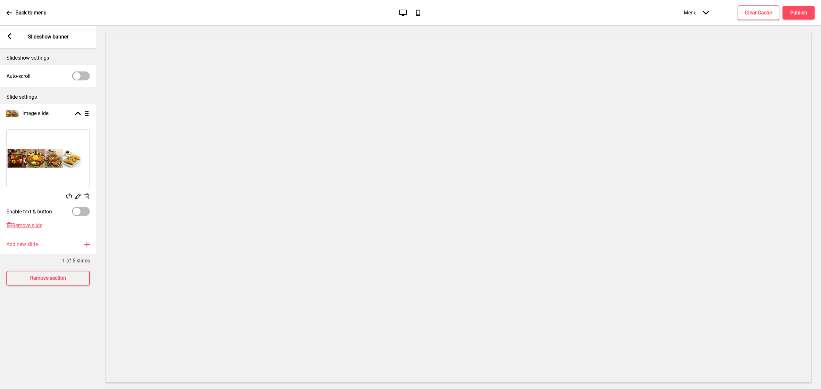
click at [78, 197] on rect at bounding box center [77, 196] width 7 height 7
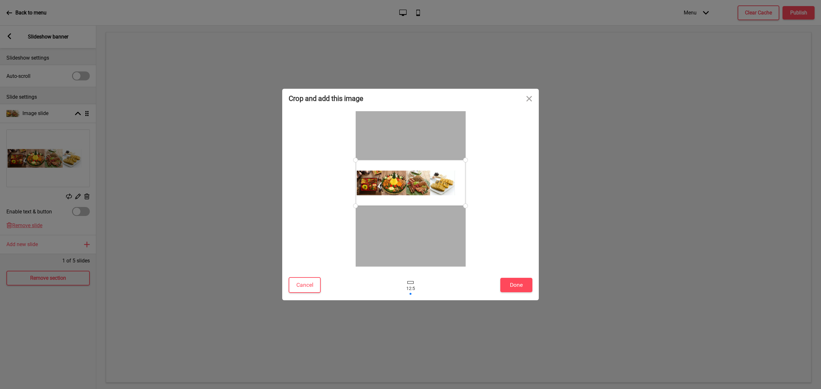
drag, startPoint x: 410, startPoint y: 287, endPoint x: 444, endPoint y: 212, distance: 83.0
click at [434, 270] on div "Crop and add this image Cancel Done" at bounding box center [410, 195] width 257 height 212
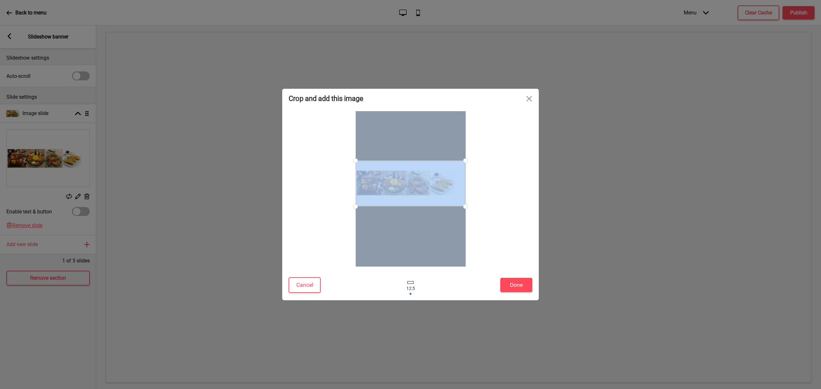
drag, startPoint x: 432, startPoint y: 184, endPoint x: 423, endPoint y: 184, distance: 8.7
click at [423, 185] on div at bounding box center [411, 184] width 110 height 46
click at [423, 184] on div at bounding box center [411, 184] width 110 height 46
click at [402, 164] on div at bounding box center [411, 184] width 110 height 46
click at [395, 165] on div at bounding box center [411, 184] width 110 height 46
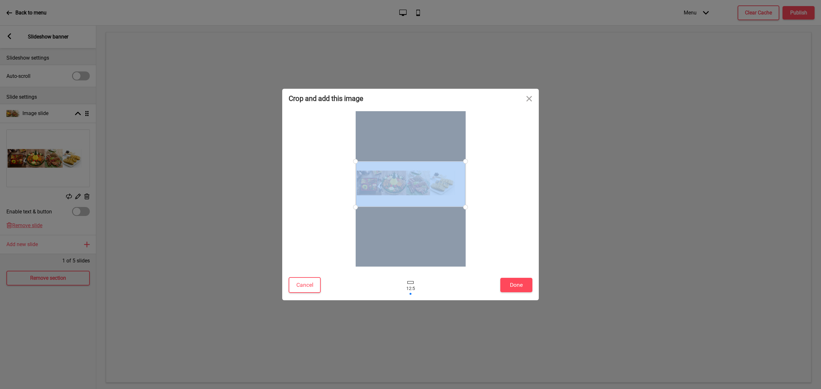
click at [366, 173] on div at bounding box center [411, 184] width 110 height 46
drag, startPoint x: 363, startPoint y: 174, endPoint x: 360, endPoint y: 162, distance: 11.9
click at [358, 175] on div at bounding box center [411, 188] width 110 height 46
drag, startPoint x: 360, startPoint y: 162, endPoint x: 350, endPoint y: 148, distance: 16.6
click at [353, 142] on div at bounding box center [411, 189] width 244 height 156
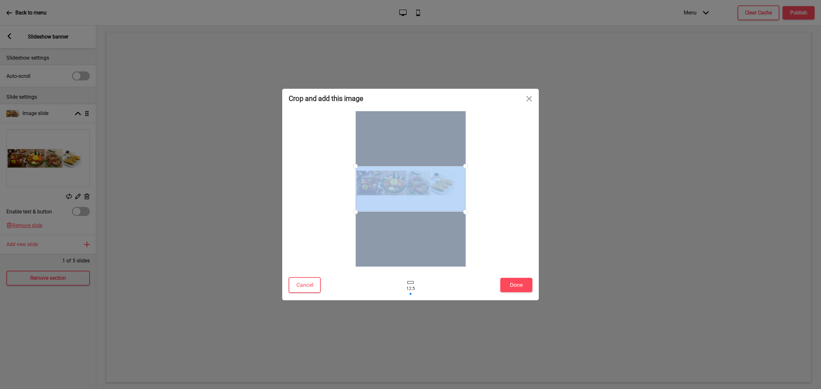
drag, startPoint x: 352, startPoint y: 164, endPoint x: 343, endPoint y: 139, distance: 26.4
click at [339, 129] on div at bounding box center [411, 189] width 244 height 156
click at [308, 283] on button "Cancel" at bounding box center [305, 286] width 32 height 16
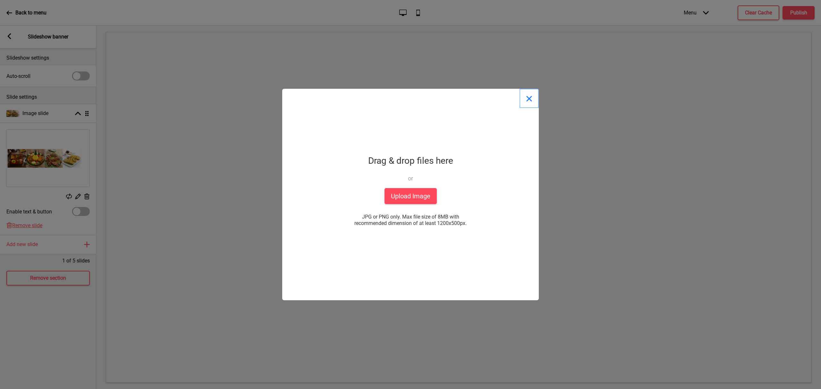
click at [533, 100] on button "Close" at bounding box center [529, 98] width 19 height 19
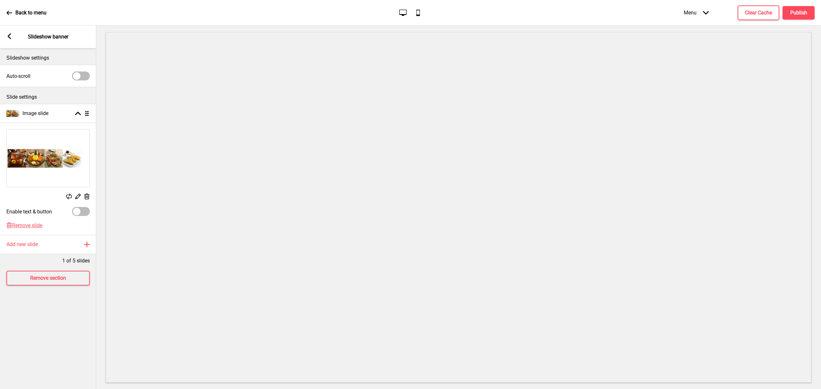
click at [88, 196] on rect at bounding box center [86, 196] width 7 height 7
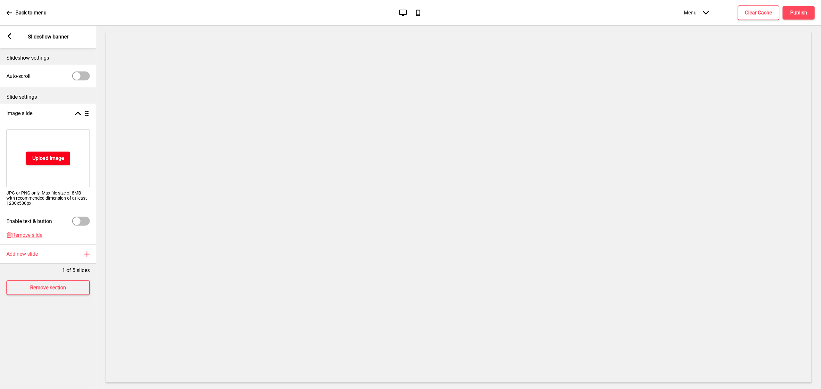
click at [59, 158] on h4 "Upload Image" at bounding box center [47, 158] width 31 height 7
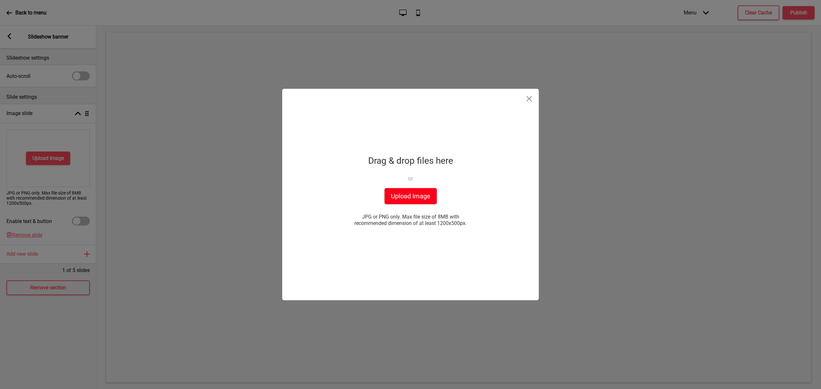
click at [415, 202] on button "Upload Image" at bounding box center [411, 196] width 52 height 16
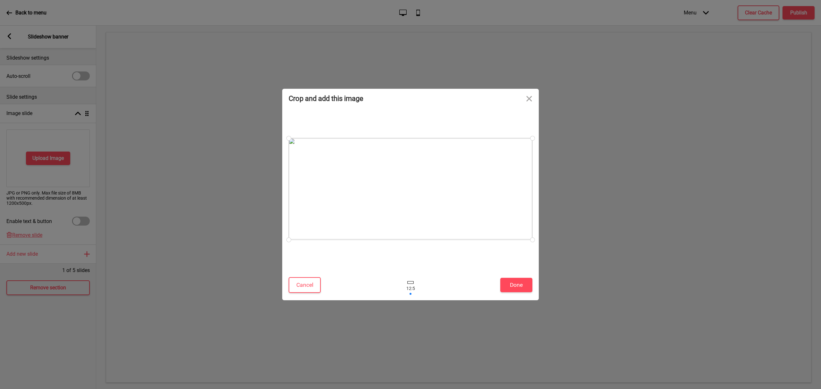
click at [514, 277] on div "Cancel Done" at bounding box center [410, 286] width 257 height 27
click at [516, 282] on button "Done" at bounding box center [516, 285] width 32 height 14
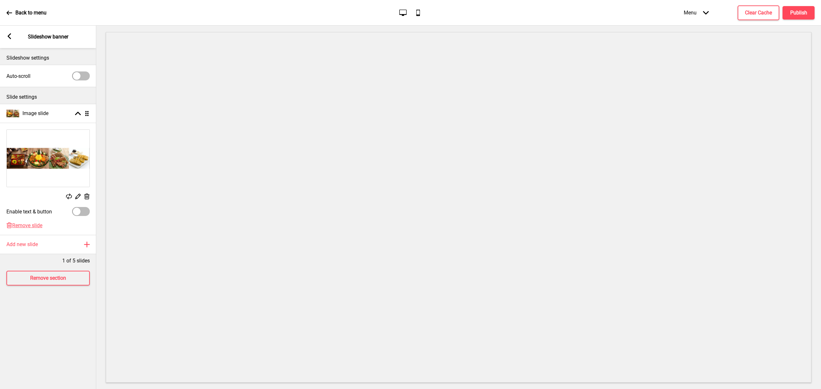
click at [7, 38] on rect at bounding box center [9, 36] width 6 height 6
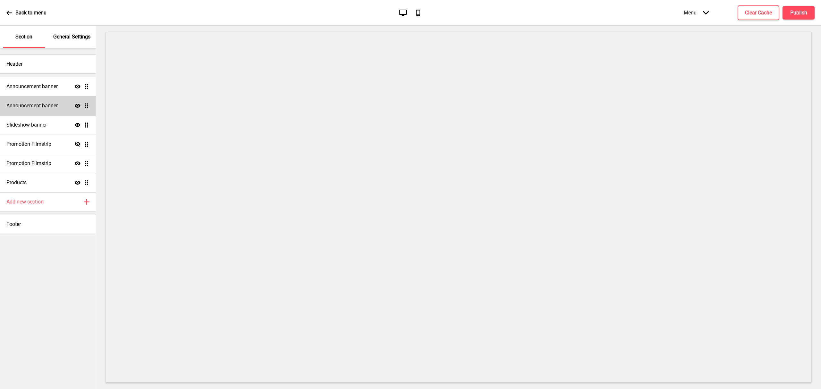
click at [44, 114] on div "Announcement banner Show Drag" at bounding box center [48, 105] width 96 height 19
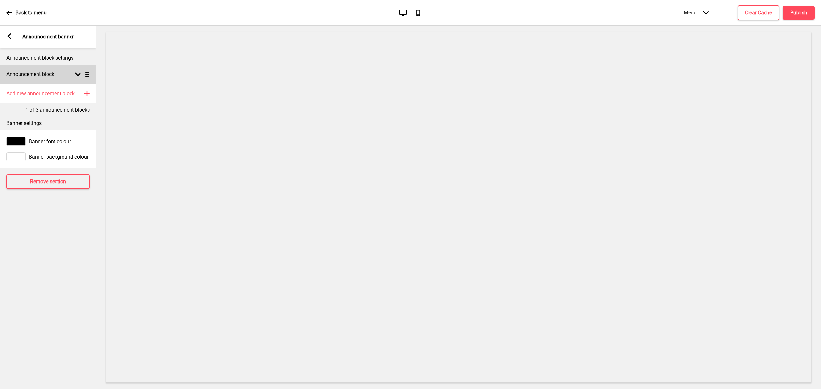
click at [58, 78] on div "Announcement block Arrow down Drag" at bounding box center [48, 74] width 96 height 19
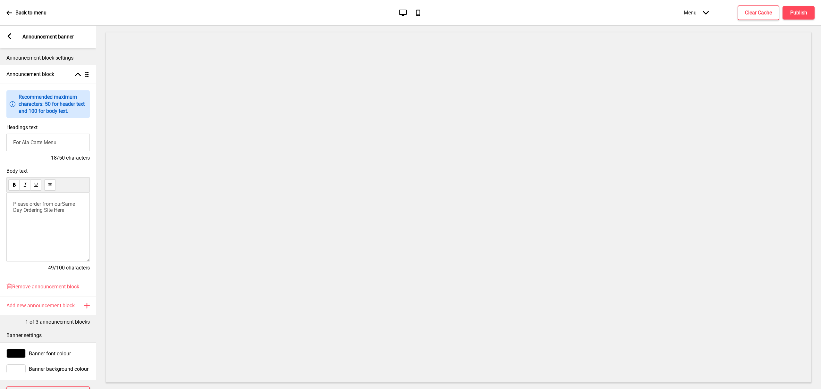
click at [47, 235] on div "Please order from our Same Day Ordering Site Here" at bounding box center [47, 227] width 83 height 69
click at [49, 226] on p "Please order from our Same Day Ordering Site Here" at bounding box center [48, 213] width 70 height 24
click at [804, 10] on h4 "Publish" at bounding box center [799, 12] width 17 height 7
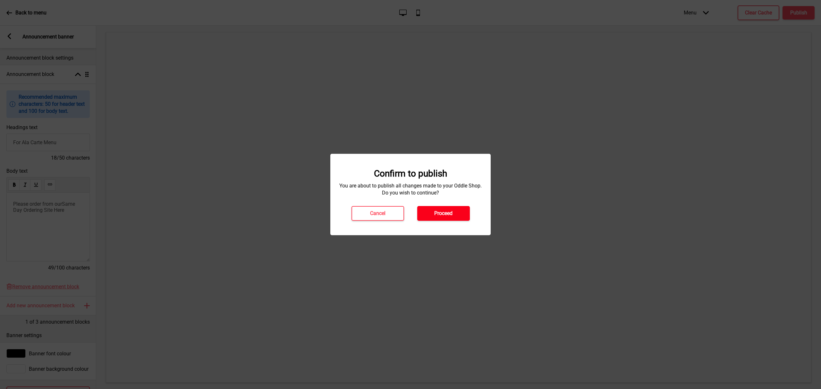
click at [445, 218] on button "Proceed" at bounding box center [443, 213] width 53 height 15
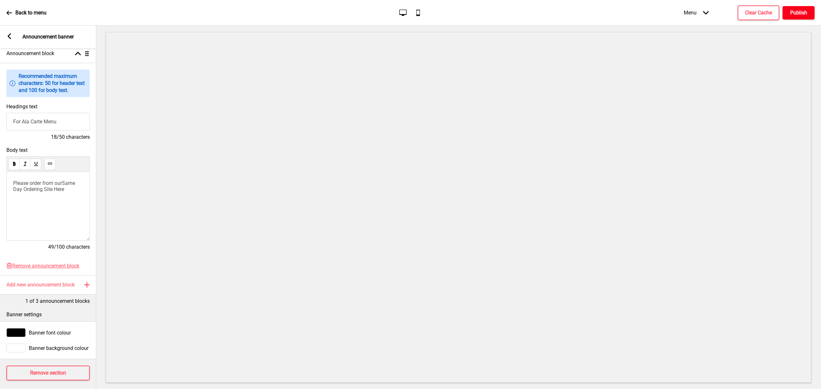
scroll to position [31, 0]
